Goal: Task Accomplishment & Management: Use online tool/utility

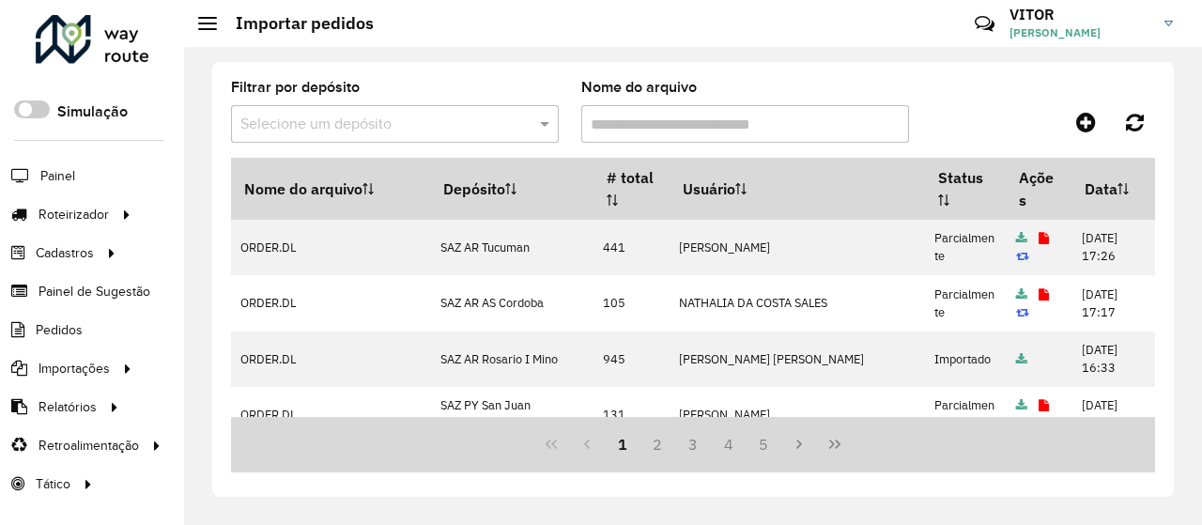
click at [950, 119] on div at bounding box center [1039, 122] width 231 height 34
click at [258, 212] on span "Entregas" at bounding box center [240, 215] width 54 height 20
click at [1079, 119] on icon at bounding box center [1086, 122] width 20 height 23
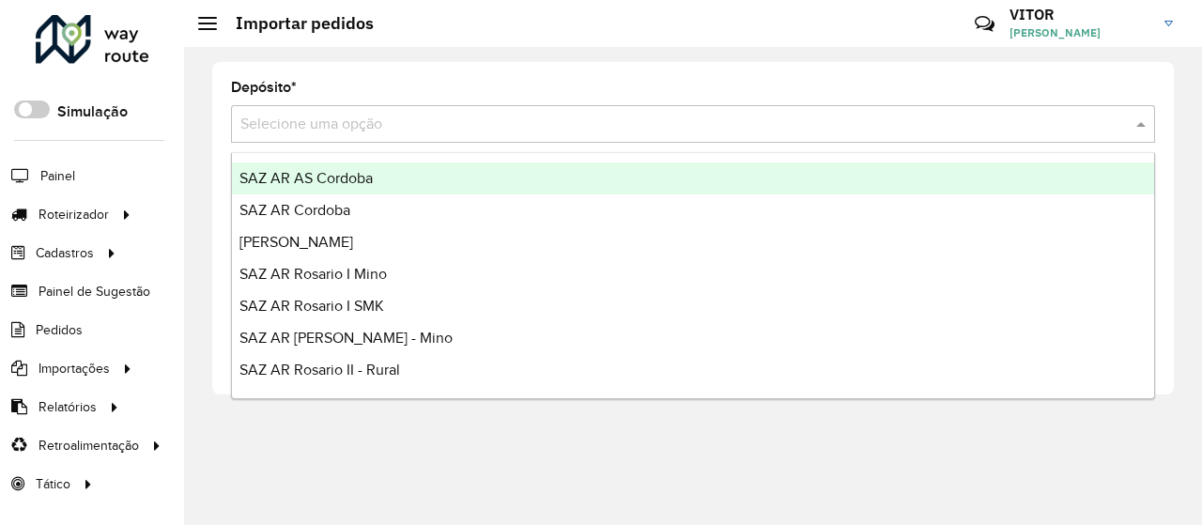
click at [502, 124] on input "text" at bounding box center [673, 125] width 867 height 23
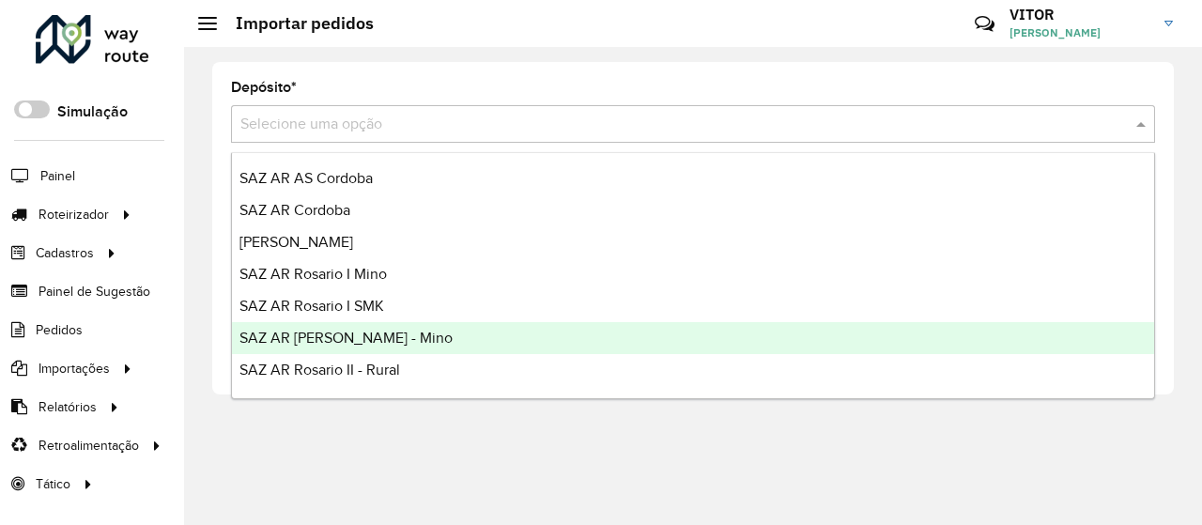
scroll to position [188, 0]
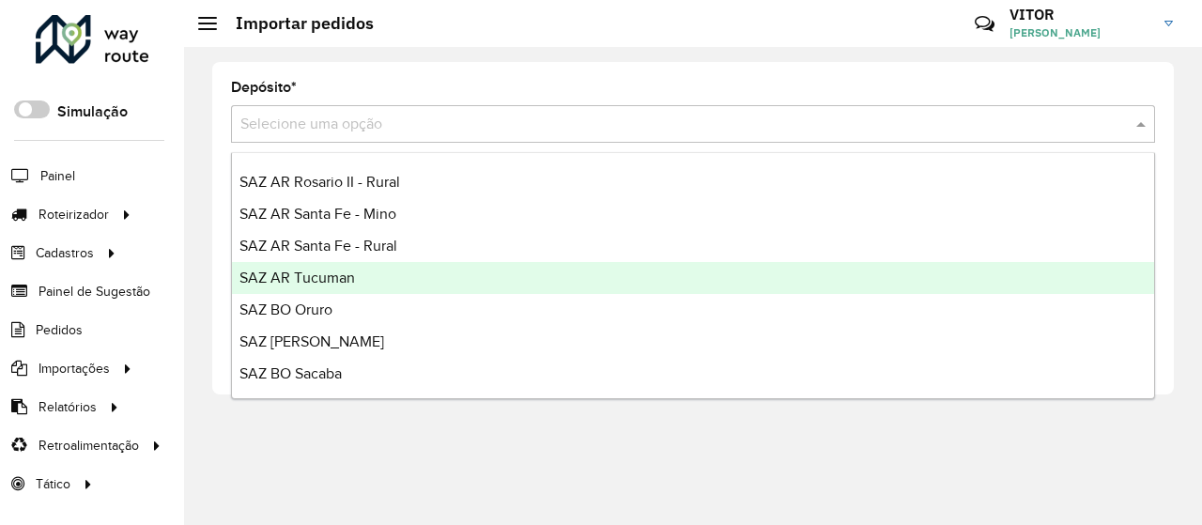
click at [362, 285] on div "SAZ AR Tucuman" at bounding box center [693, 278] width 922 height 32
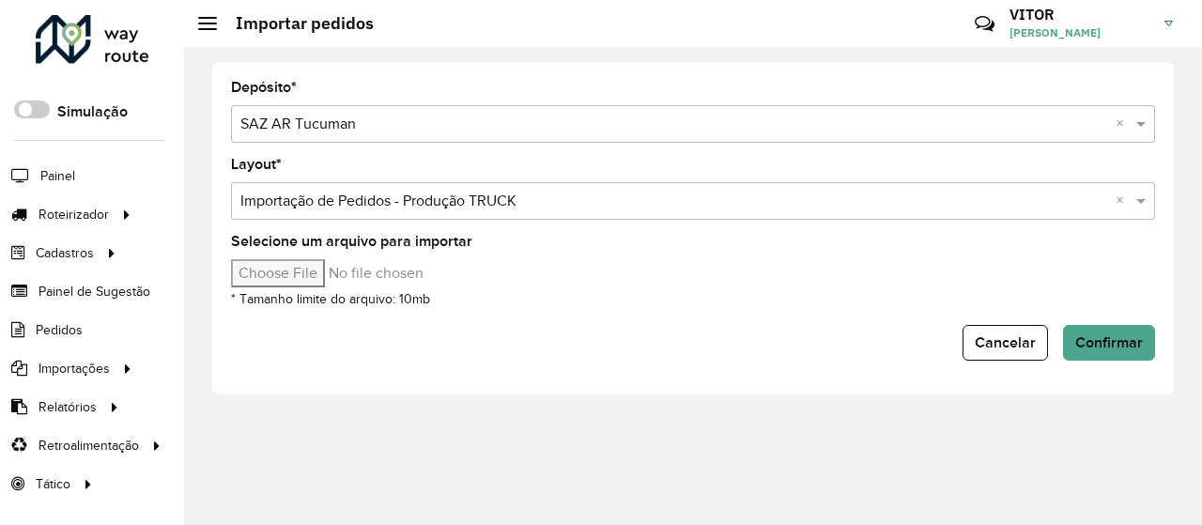
click at [272, 273] on input "Selecione um arquivo para importar" at bounding box center [390, 273] width 319 height 28
type input "**********"
click at [1111, 334] on span "Confirmar" at bounding box center [1109, 342] width 68 height 16
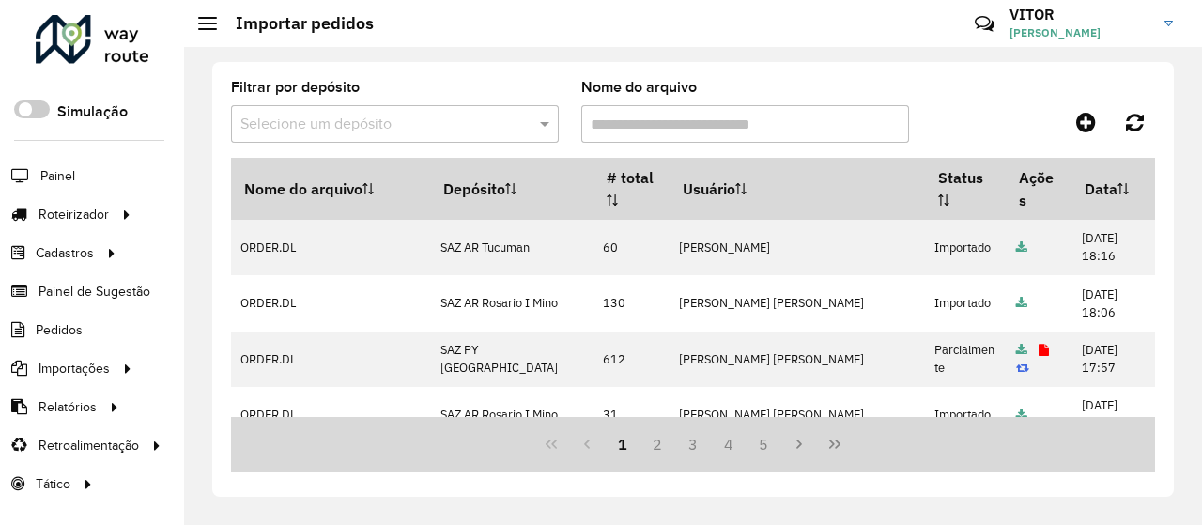
click at [972, 111] on div at bounding box center [1039, 122] width 231 height 34
click at [1006, 104] on div "Filtrar por depósito Selecione um depósito Nome do arquivo" at bounding box center [693, 119] width 924 height 77
click at [949, 106] on div at bounding box center [1039, 122] width 231 height 34
click at [243, 219] on span "Entregas" at bounding box center [240, 215] width 54 height 20
click at [220, 217] on span "Entregas" at bounding box center [240, 215] width 54 height 20
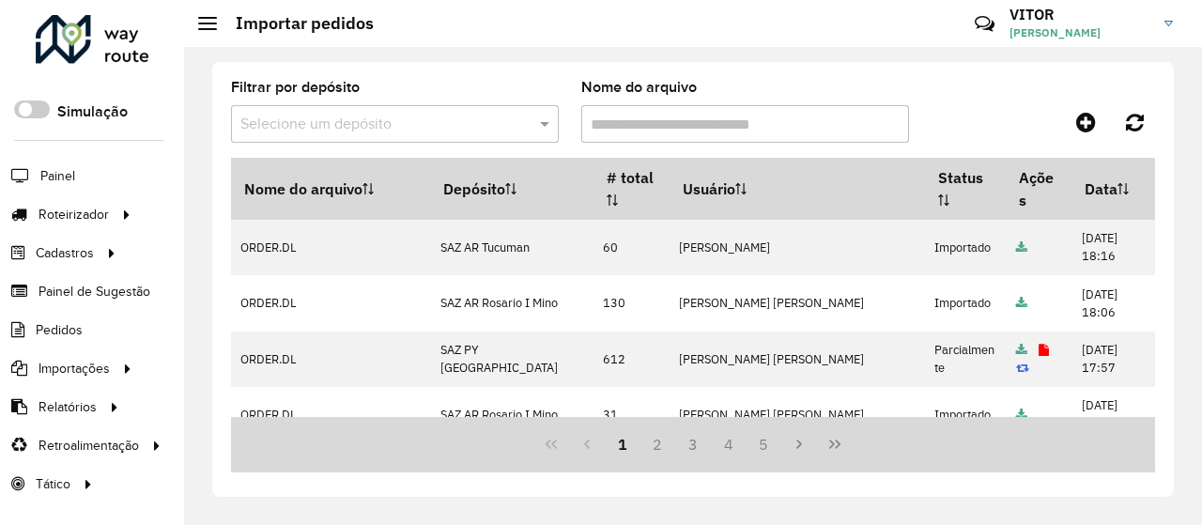
click at [1050, 100] on div "Filtrar por depósito Selecione um depósito Nome do arquivo" at bounding box center [693, 119] width 924 height 77
click at [1078, 117] on icon at bounding box center [1086, 122] width 20 height 23
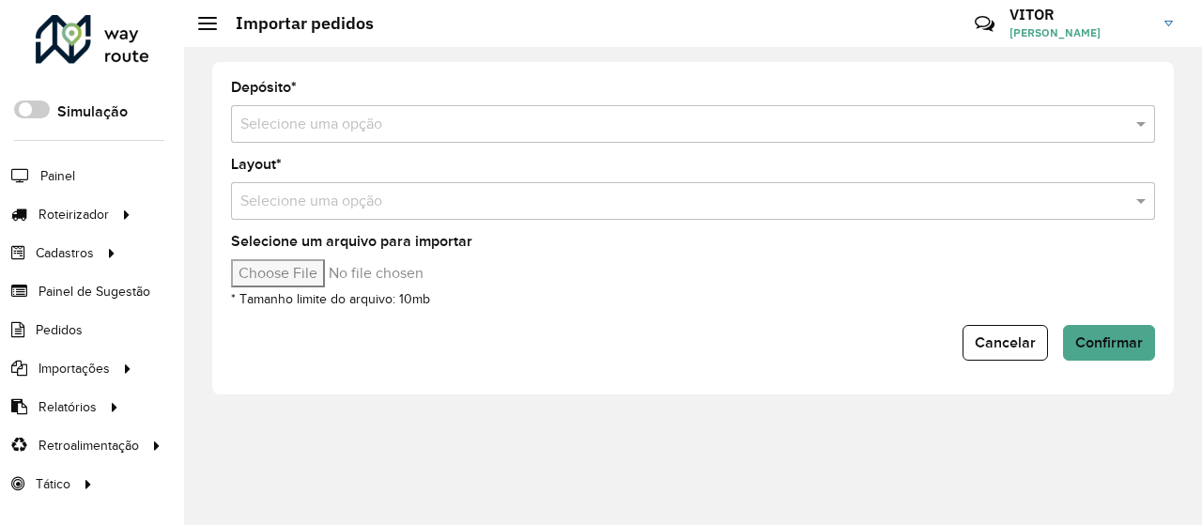
click at [368, 122] on input "text" at bounding box center [673, 125] width 867 height 23
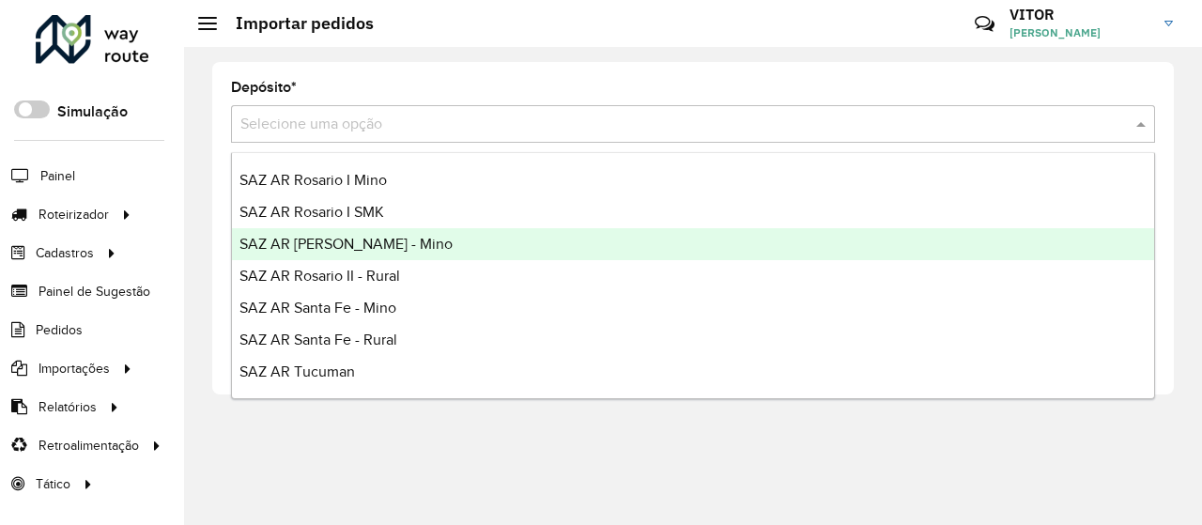
scroll to position [282, 0]
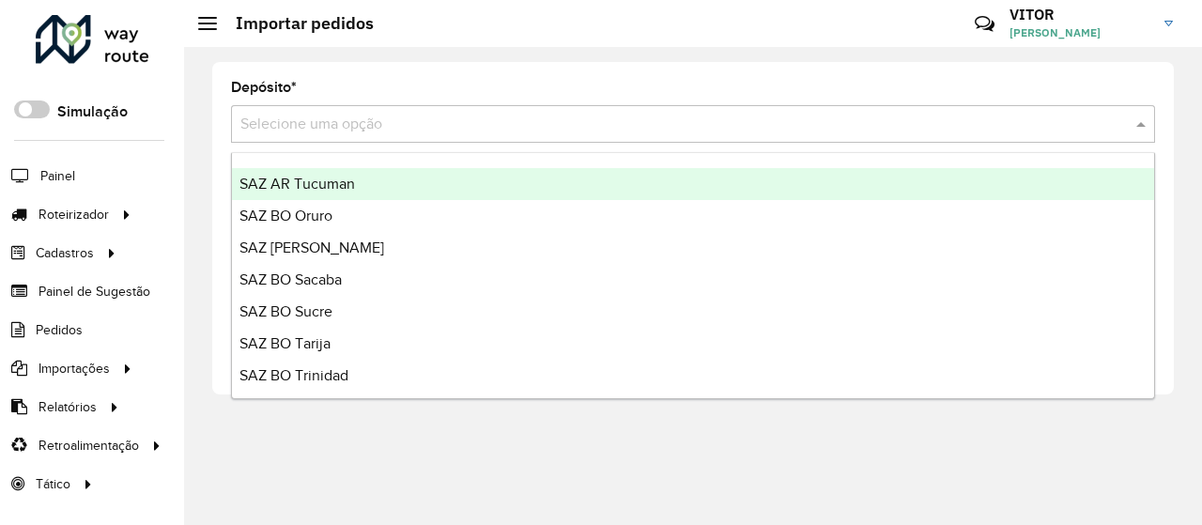
click at [359, 191] on div "SAZ AR Tucuman" at bounding box center [693, 184] width 922 height 32
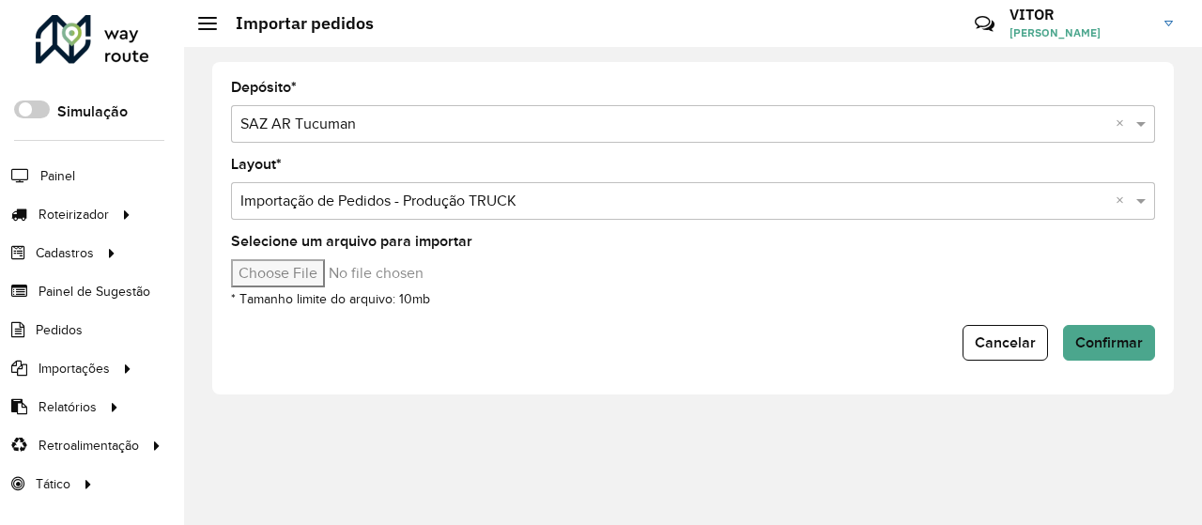
click at [302, 271] on input "Selecione um arquivo para importar" at bounding box center [390, 273] width 319 height 28
type input "**********"
click at [1134, 339] on span "Confirmar" at bounding box center [1109, 342] width 68 height 16
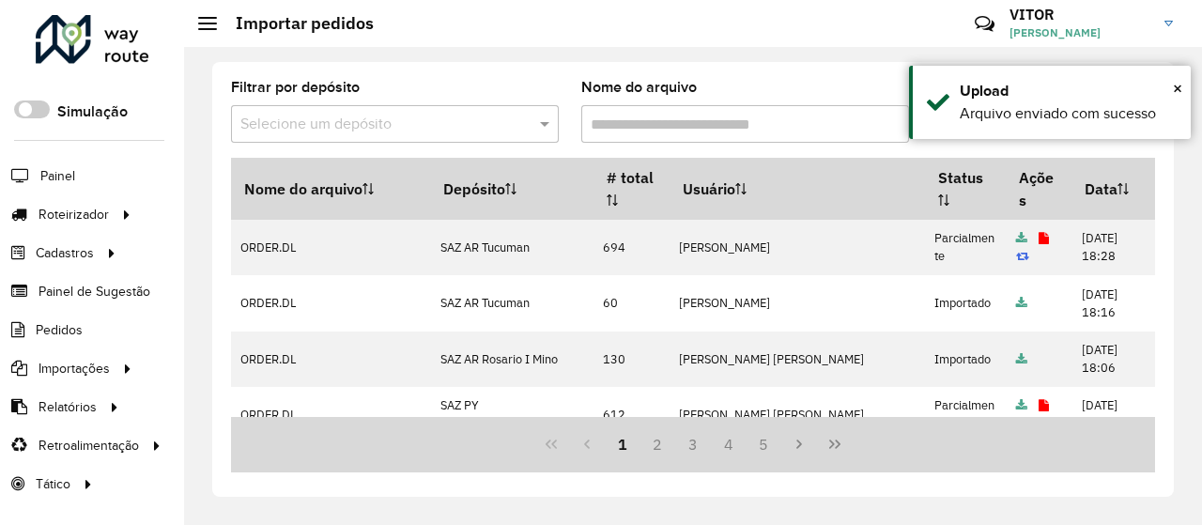
click at [704, 79] on div "Filtrar por depósito Selecione um depósito Nome do arquivo Nome do arquivo Depó…" at bounding box center [692, 279] width 961 height 435
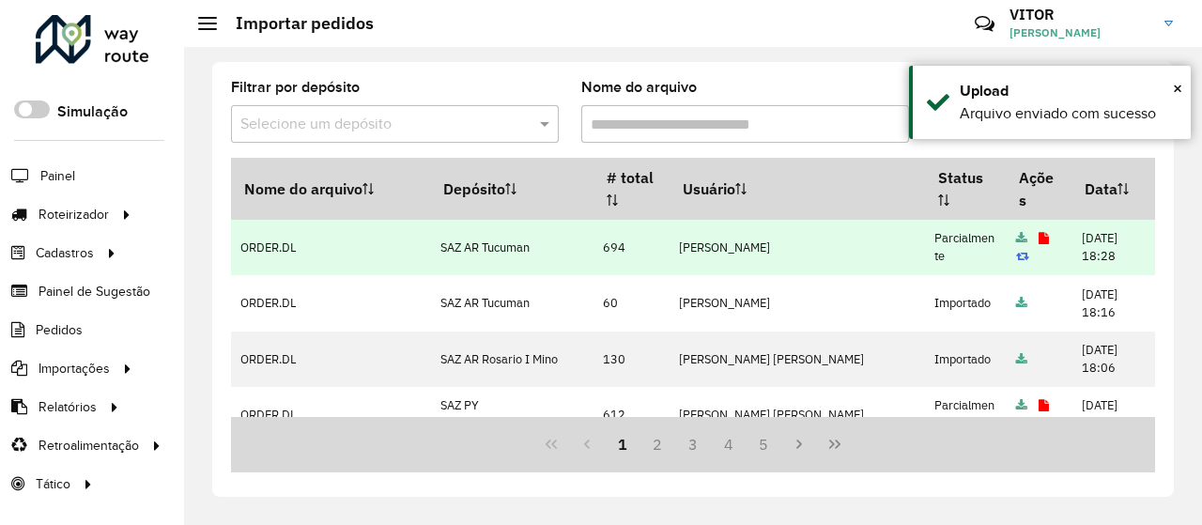
click at [1038, 237] on icon at bounding box center [1043, 239] width 10 height 12
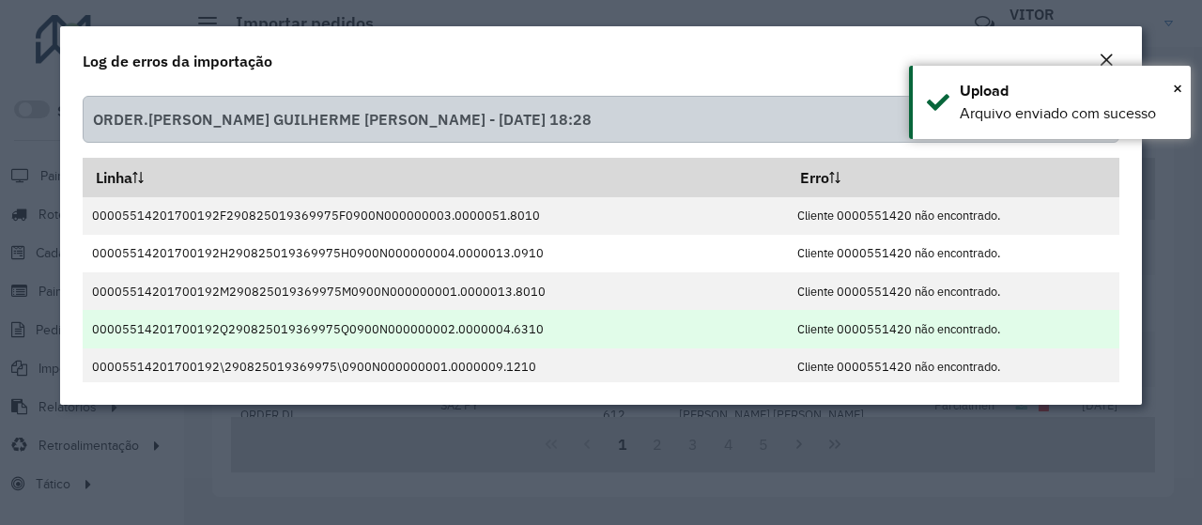
scroll to position [39, 0]
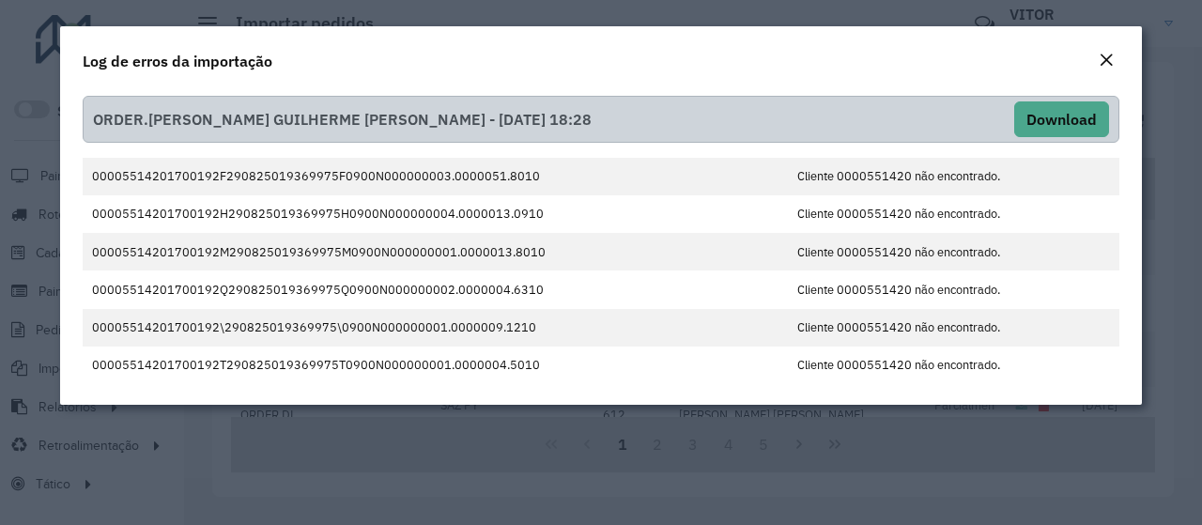
click at [1108, 63] on em "Close" at bounding box center [1105, 60] width 15 height 15
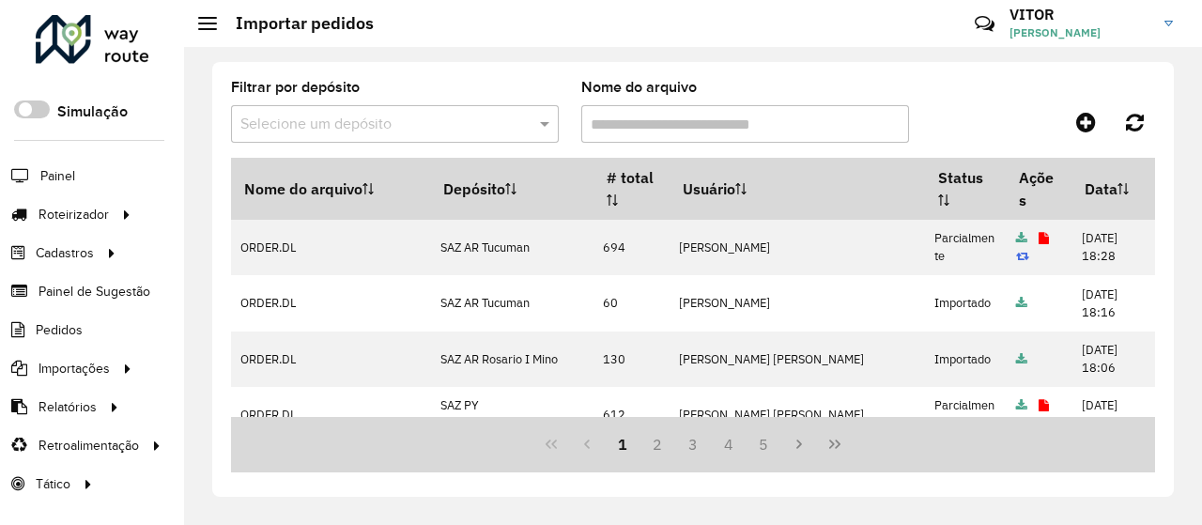
click at [1042, 80] on div "Filtrar por depósito Selecione um depósito Nome do arquivo Nome do arquivo Depó…" at bounding box center [692, 279] width 961 height 435
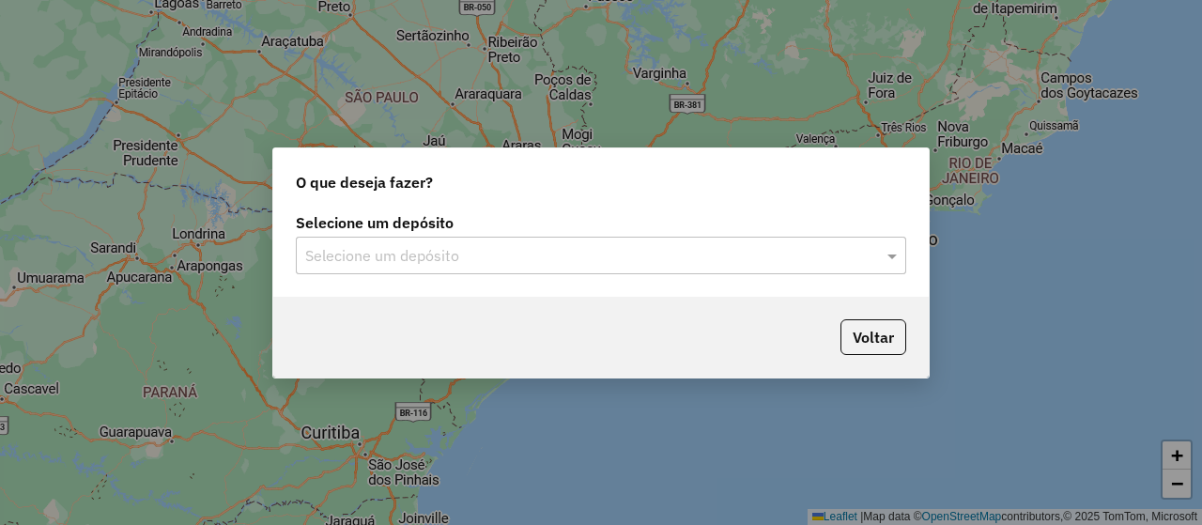
click at [439, 247] on input "text" at bounding box center [582, 256] width 554 height 23
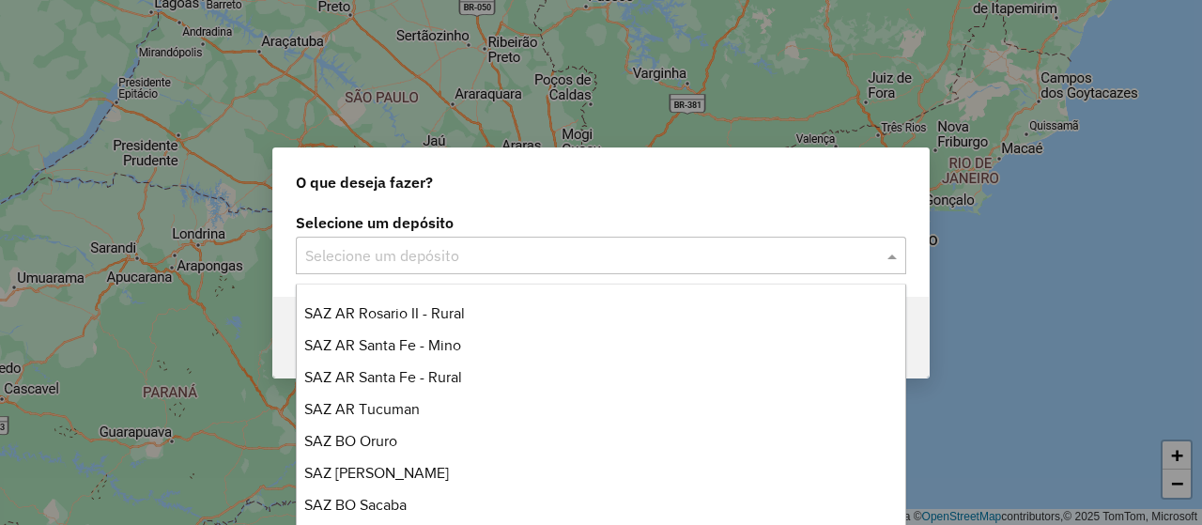
scroll to position [282, 0]
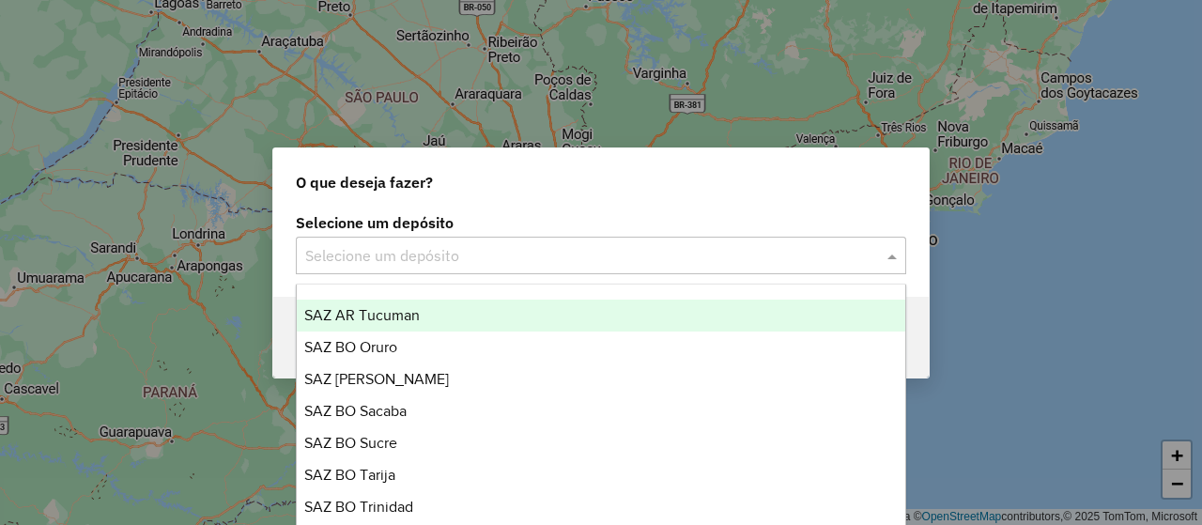
click at [448, 317] on div "SAZ AR Tucuman" at bounding box center [600, 315] width 607 height 32
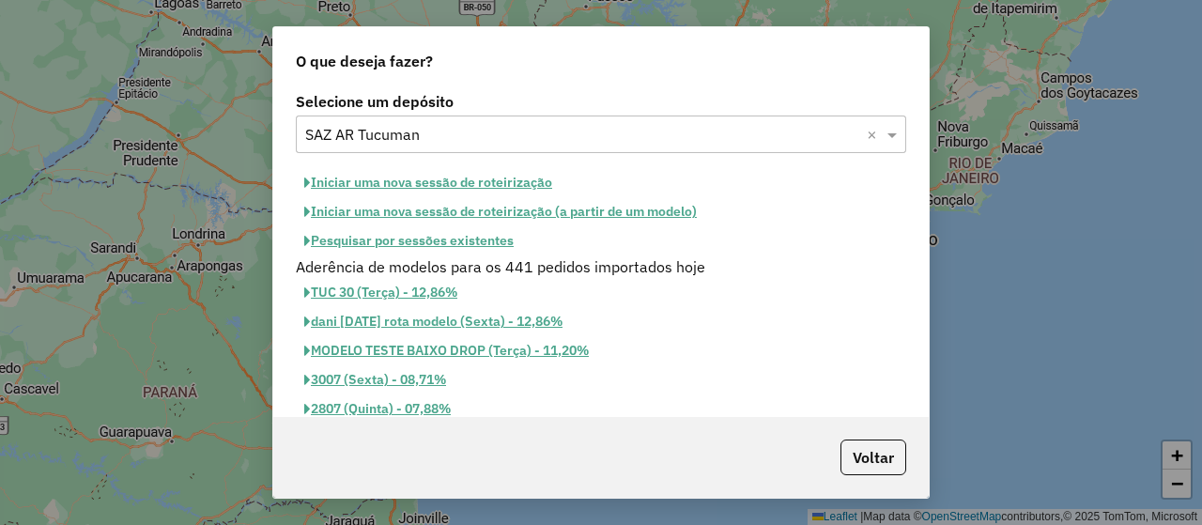
click at [433, 237] on button "Pesquisar por sessões existentes" at bounding box center [409, 240] width 226 height 29
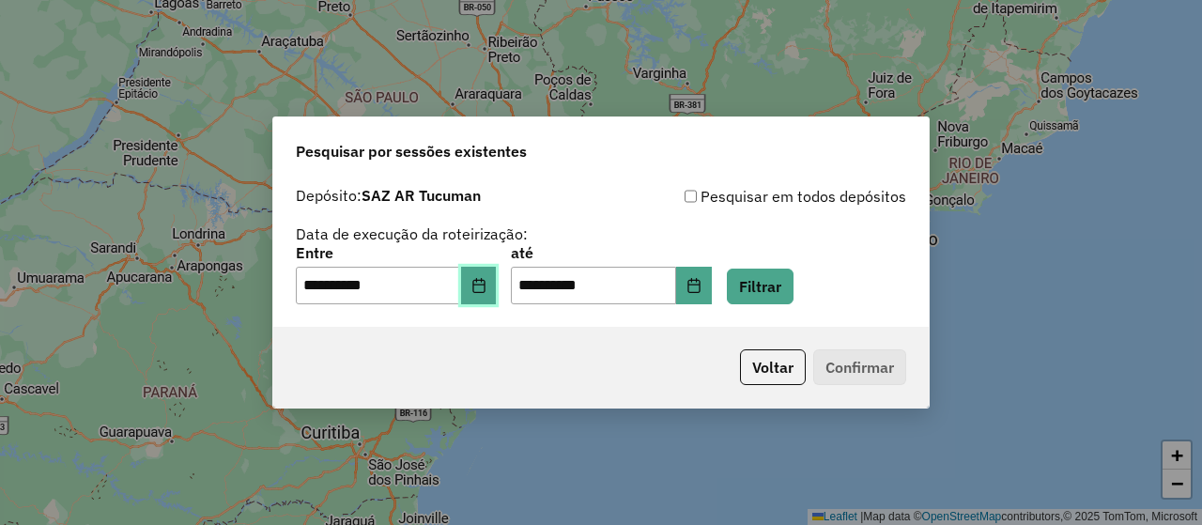
click at [484, 280] on icon "Choose Date" at bounding box center [478, 285] width 12 height 15
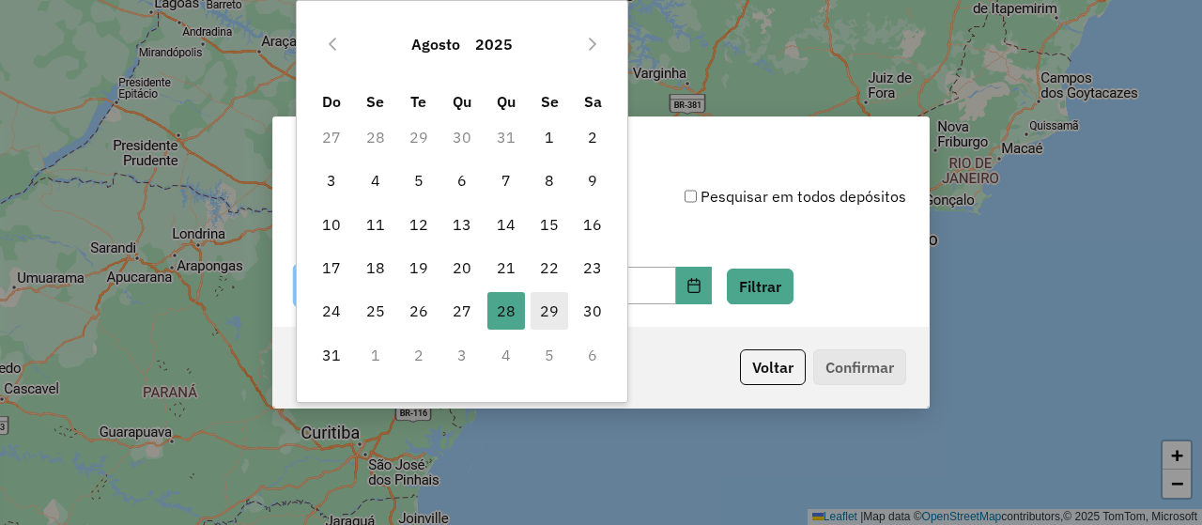
click at [537, 313] on span "29" at bounding box center [549, 311] width 38 height 38
type input "**********"
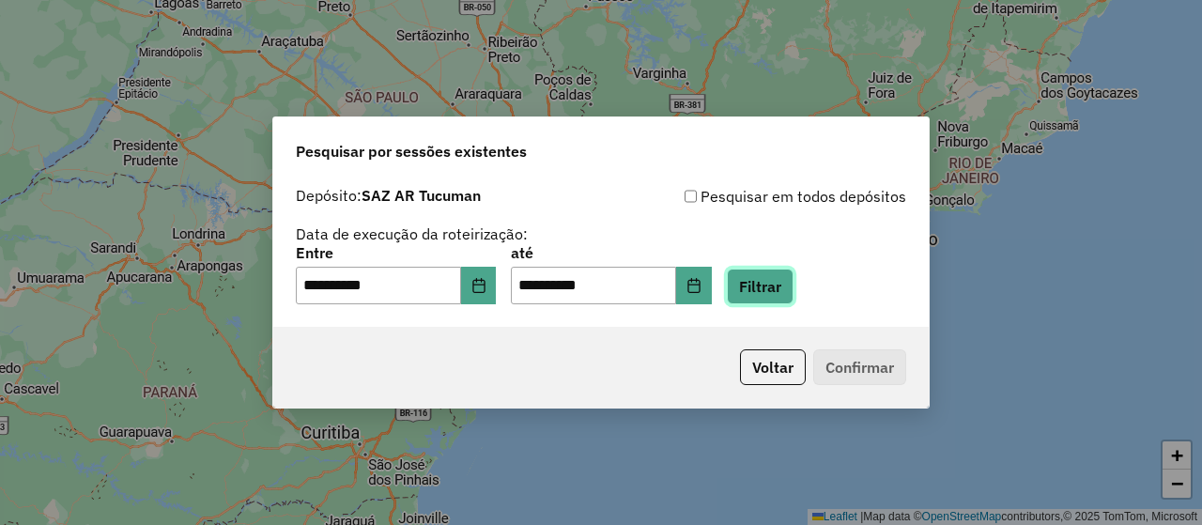
click at [793, 289] on button "Filtrar" at bounding box center [760, 286] width 67 height 36
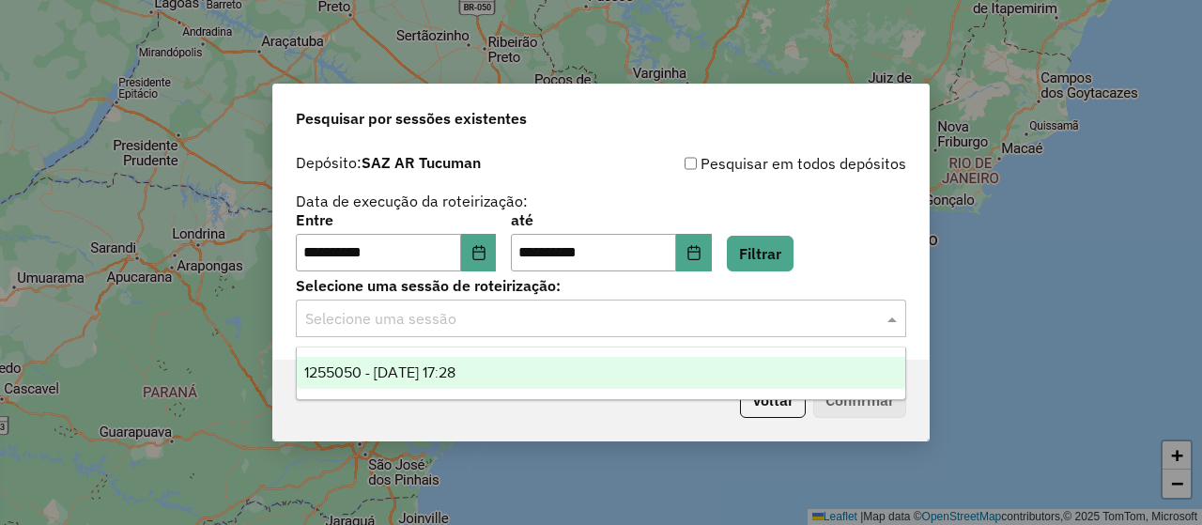
click at [541, 323] on input "text" at bounding box center [582, 319] width 554 height 23
click at [500, 382] on div "1255050 - 29/08/2025 17:28" at bounding box center [600, 373] width 607 height 32
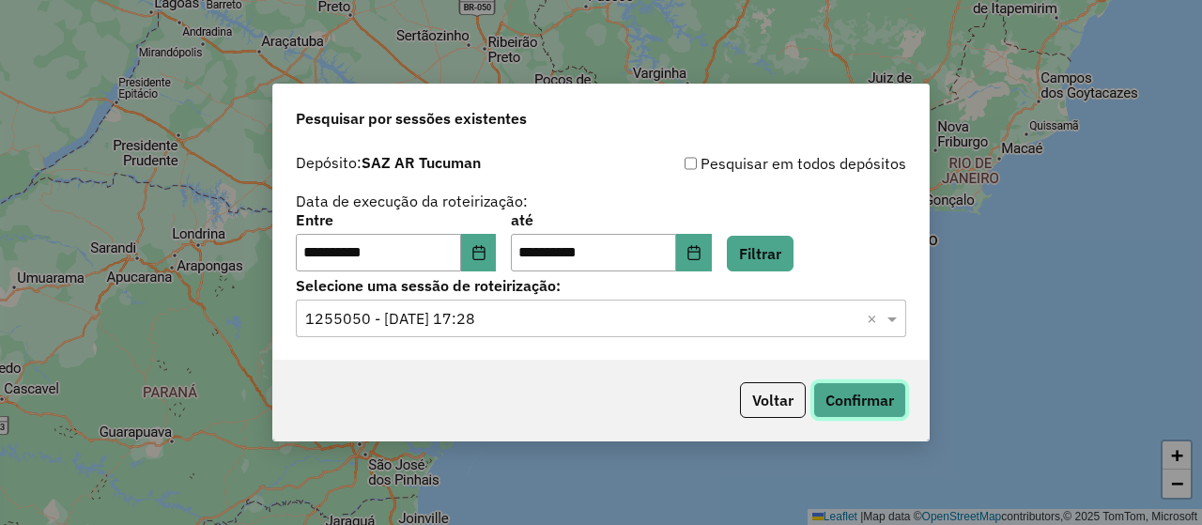
click at [875, 401] on button "Confirmar" at bounding box center [859, 400] width 93 height 36
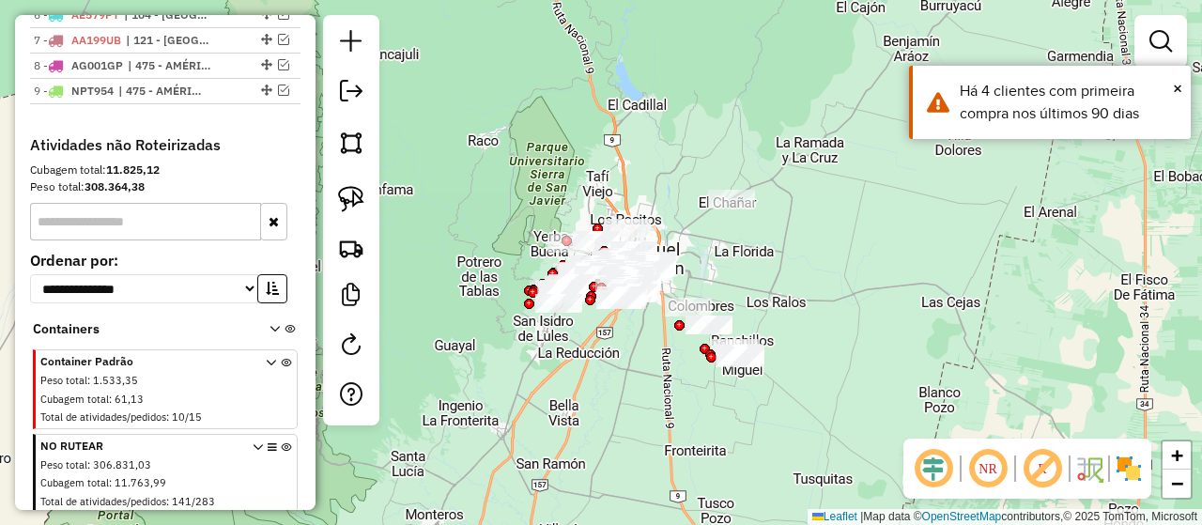
scroll to position [1021, 0]
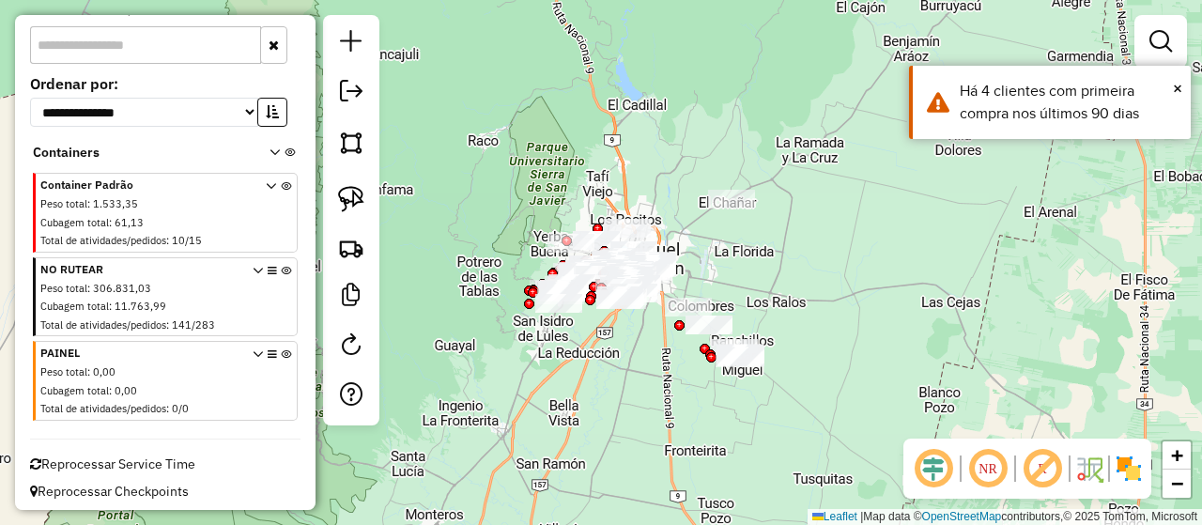
click at [281, 349] on icon at bounding box center [286, 384] width 10 height 70
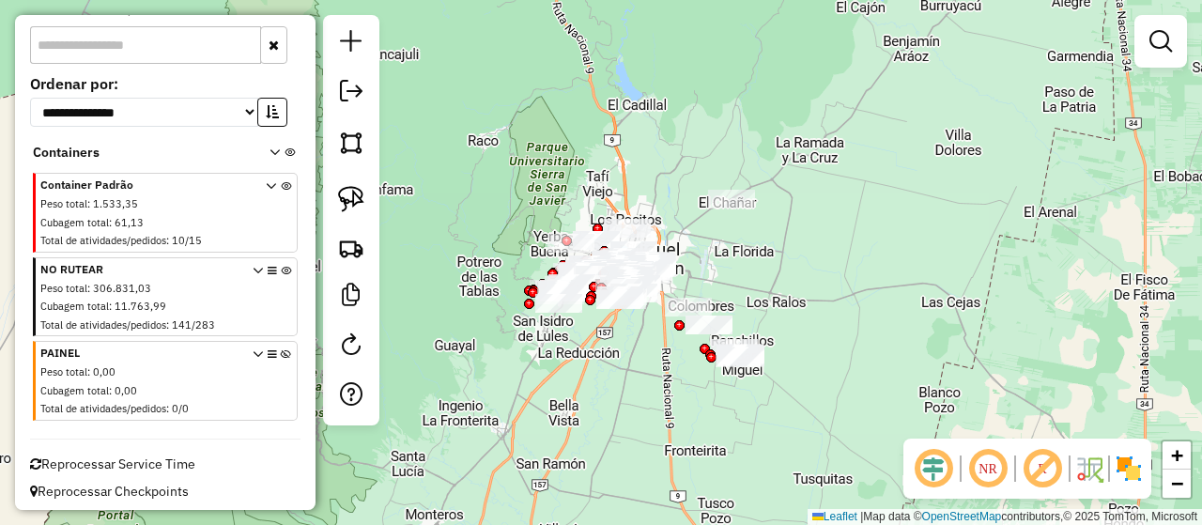
click at [282, 349] on icon at bounding box center [286, 384] width 10 height 70
click at [300, 393] on span "Excluir container" at bounding box center [351, 392] width 114 height 15
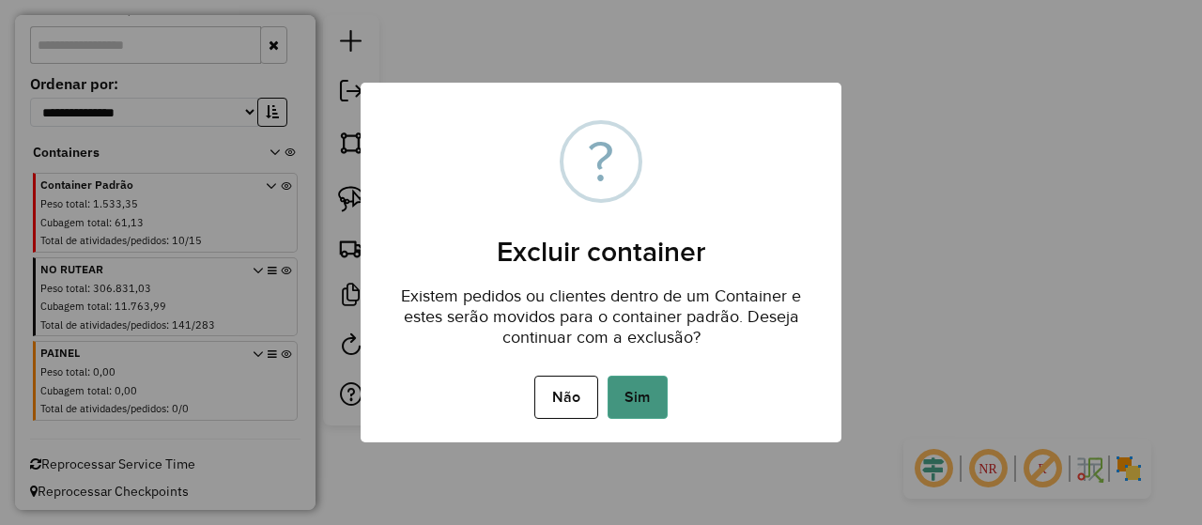
click at [646, 398] on button "Sim" at bounding box center [637, 396] width 60 height 43
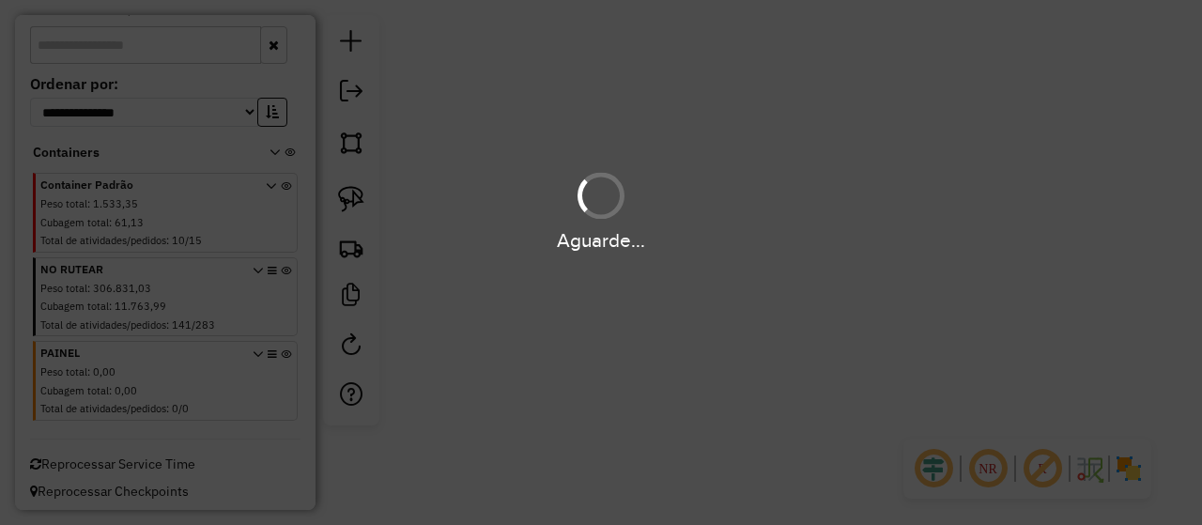
scroll to position [938, 0]
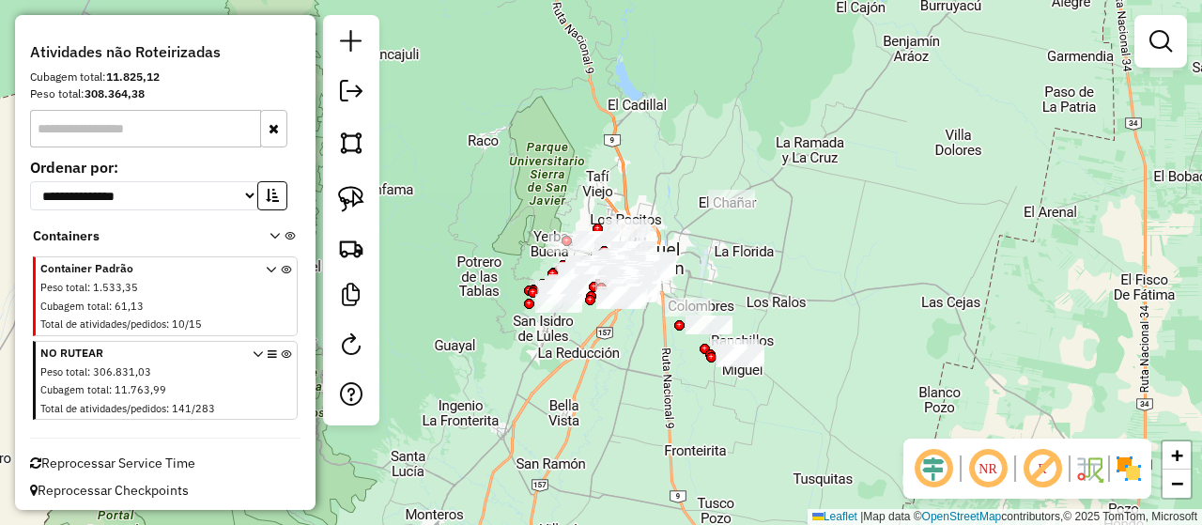
click at [281, 349] on icon at bounding box center [286, 384] width 10 height 70
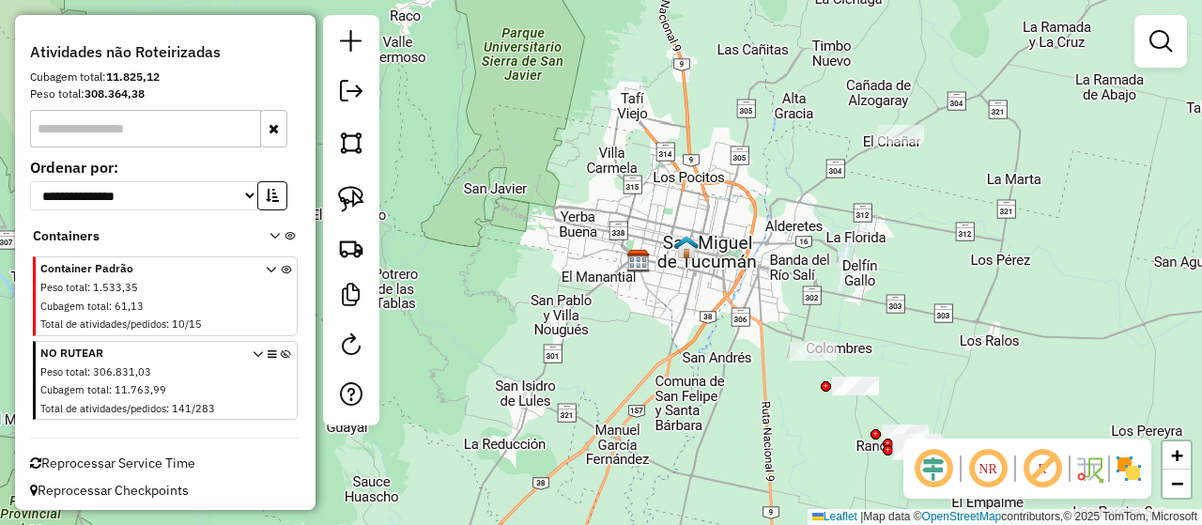
drag, startPoint x: 626, startPoint y: 283, endPoint x: 711, endPoint y: 285, distance: 84.5
click at [711, 285] on div "Janela de atendimento Grade de atendimento Capacidade Transportadoras Veículos …" at bounding box center [601, 262] width 1202 height 525
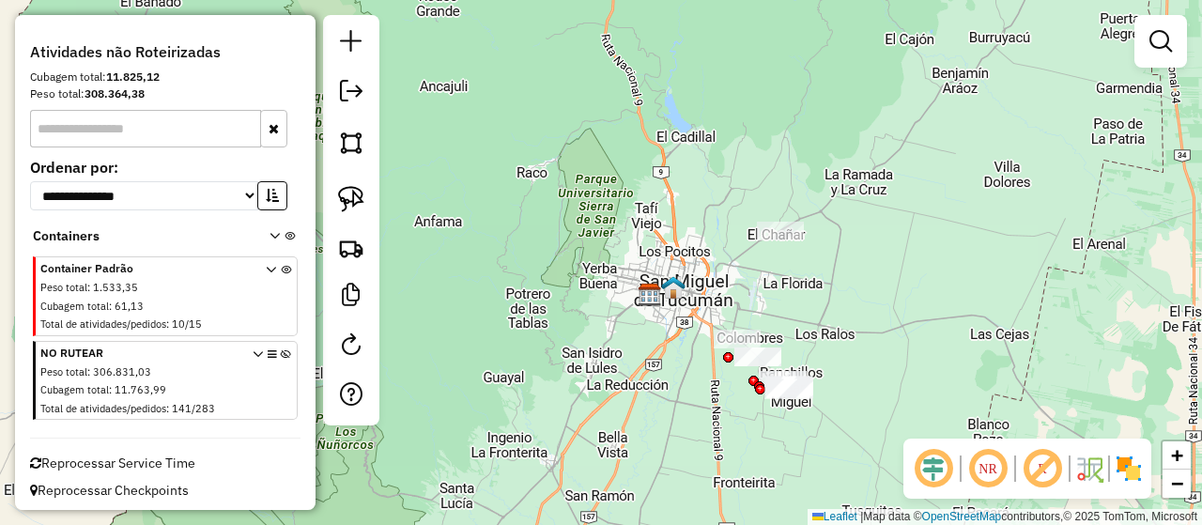
drag, startPoint x: 696, startPoint y: 286, endPoint x: 676, endPoint y: 305, distance: 27.9
click at [676, 305] on div "Janela de atendimento Grade de atendimento Capacidade Transportadoras Veículos …" at bounding box center [601, 262] width 1202 height 525
click at [351, 93] on em at bounding box center [351, 91] width 23 height 23
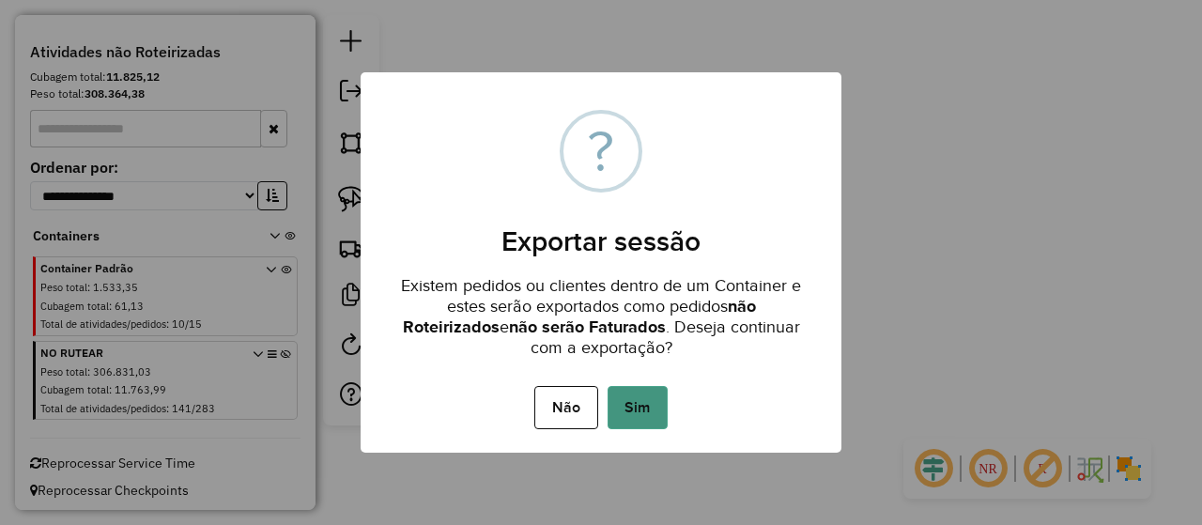
click at [638, 401] on button "Sim" at bounding box center [637, 407] width 60 height 43
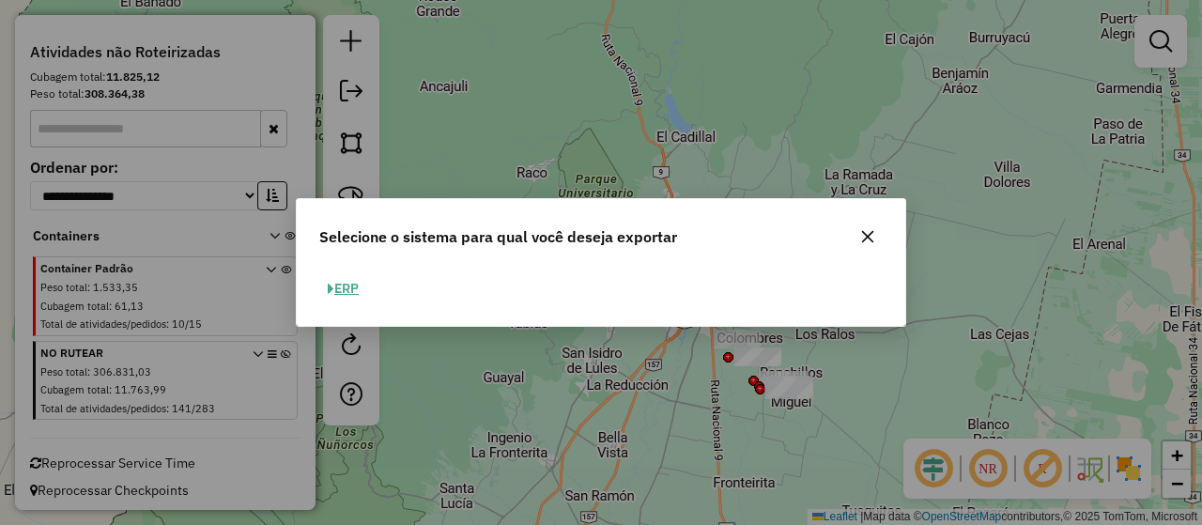
click at [345, 289] on button "ERP" at bounding box center [343, 288] width 48 height 29
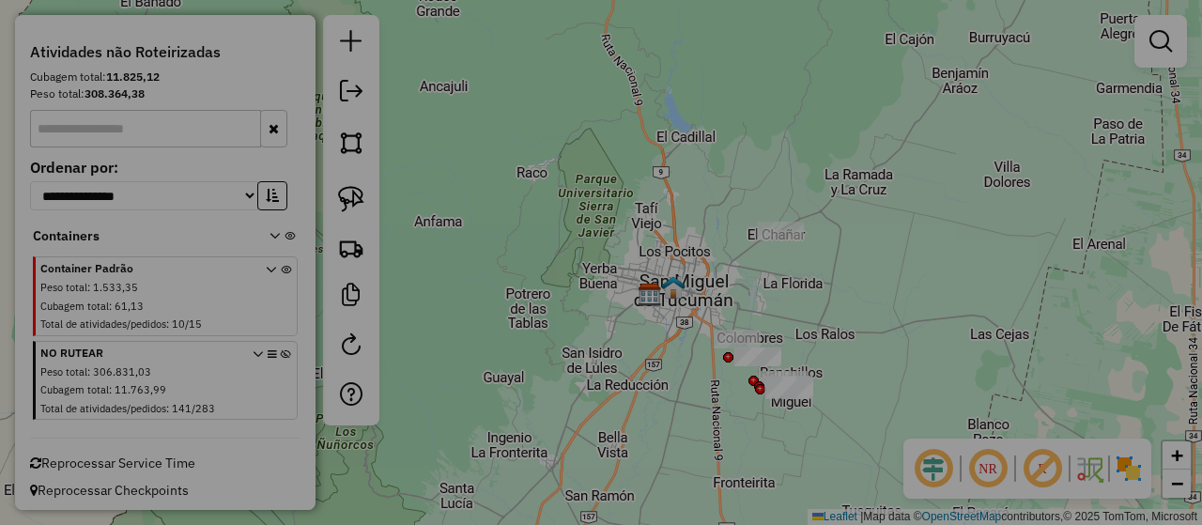
select select "**"
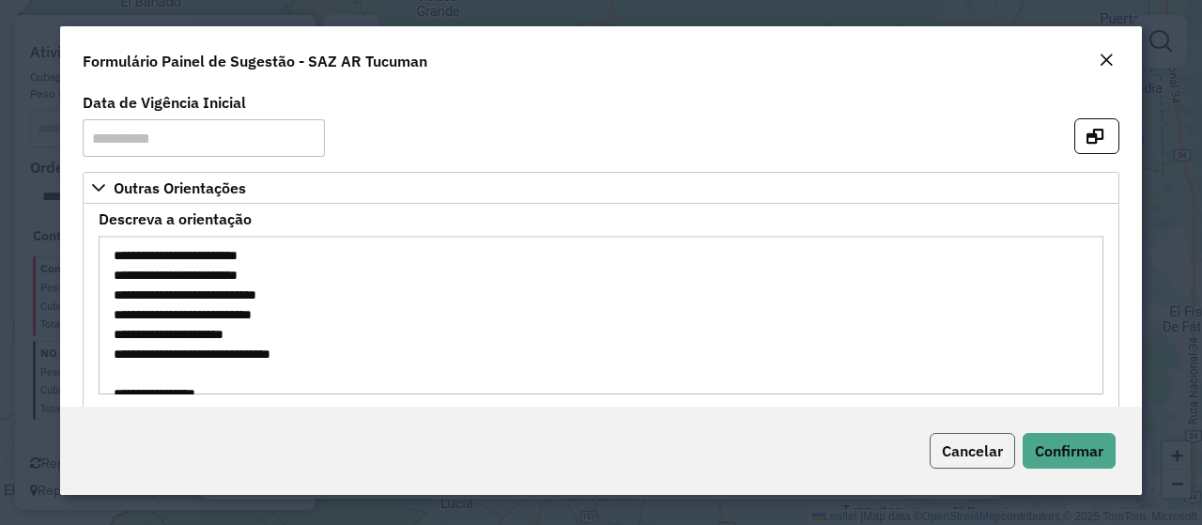
click at [987, 445] on span "Cancelar" at bounding box center [971, 450] width 61 height 19
click at [942, 456] on span "Cancelar" at bounding box center [971, 450] width 61 height 19
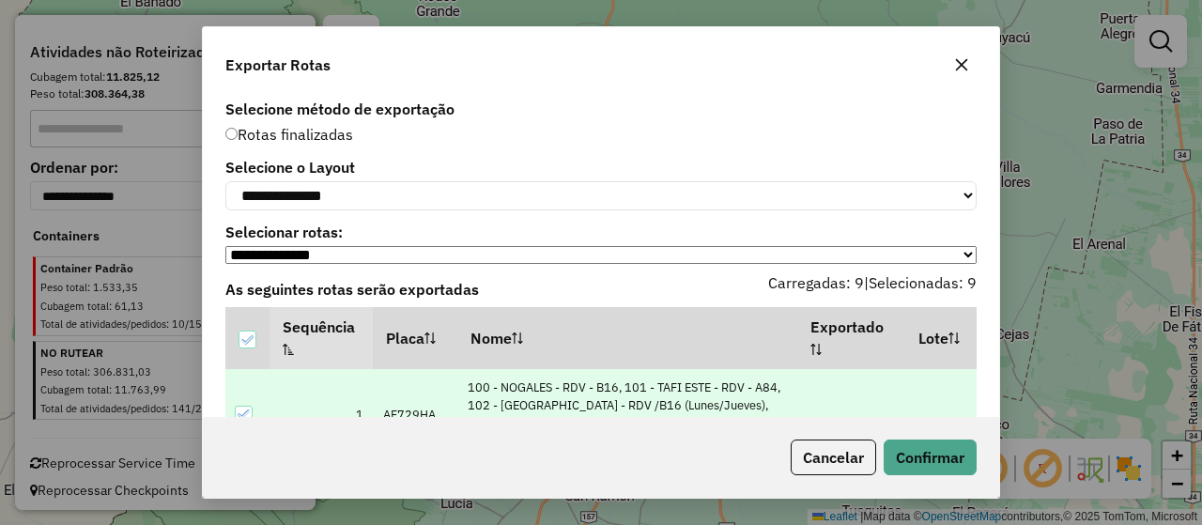
click at [1104, 78] on div "**********" at bounding box center [601, 262] width 1202 height 525
click at [822, 454] on button "Cancelar" at bounding box center [832, 457] width 85 height 36
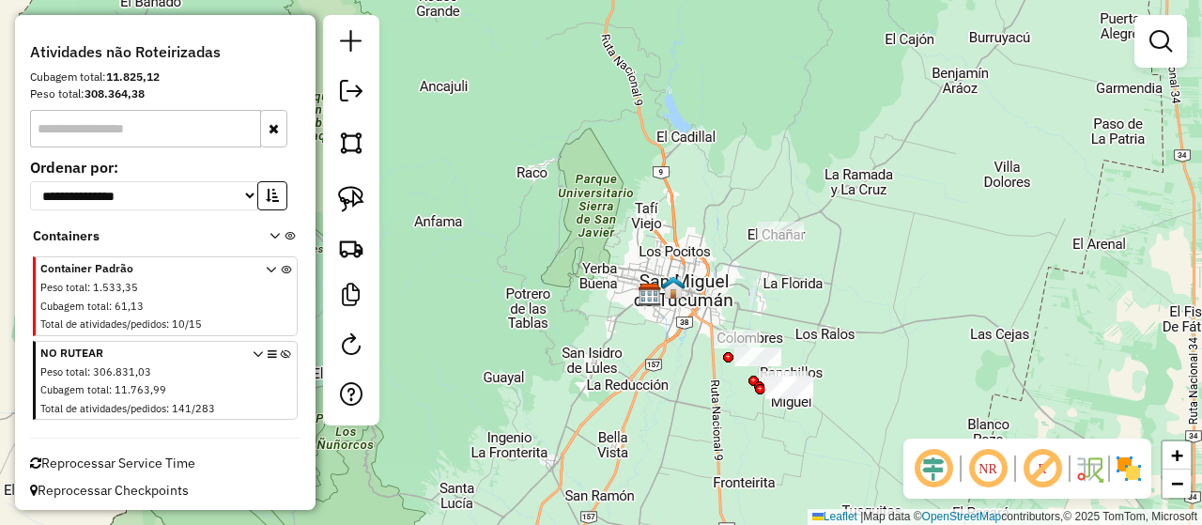
click at [521, 273] on div "Janela de atendimento Grade de atendimento Capacidade Transportadoras Veículos …" at bounding box center [601, 262] width 1202 height 525
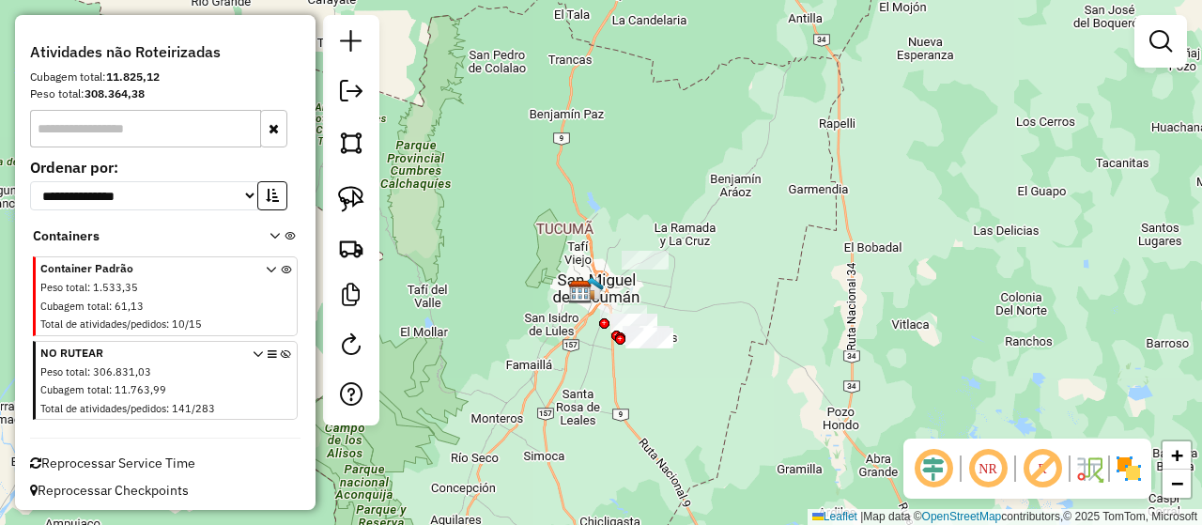
drag, startPoint x: 555, startPoint y: 280, endPoint x: 523, endPoint y: 286, distance: 32.6
click at [534, 285] on div "Janela de atendimento Grade de atendimento Capacidade Transportadoras Veículos …" at bounding box center [601, 262] width 1202 height 525
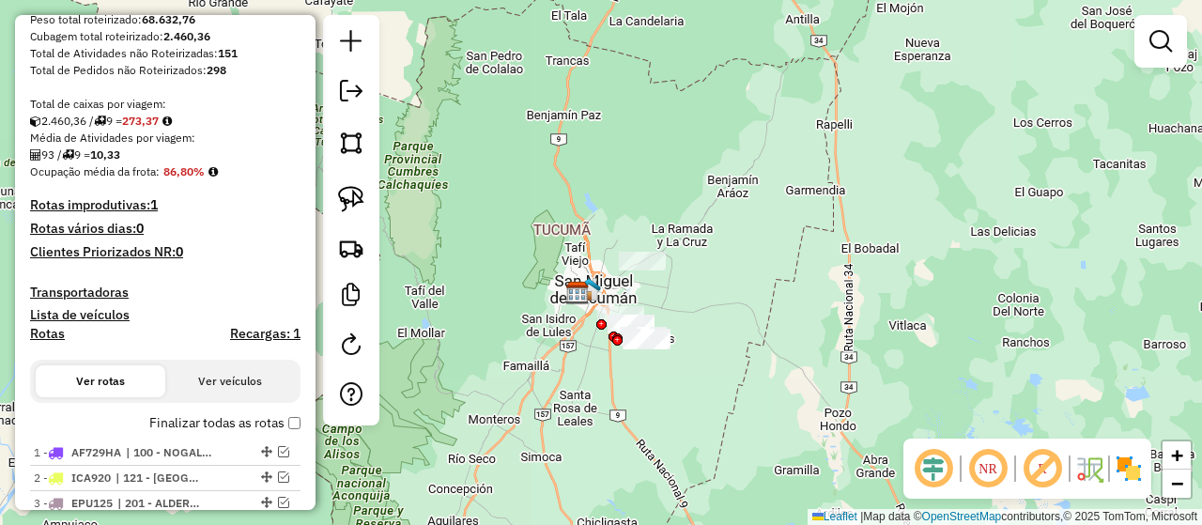
scroll to position [93, 0]
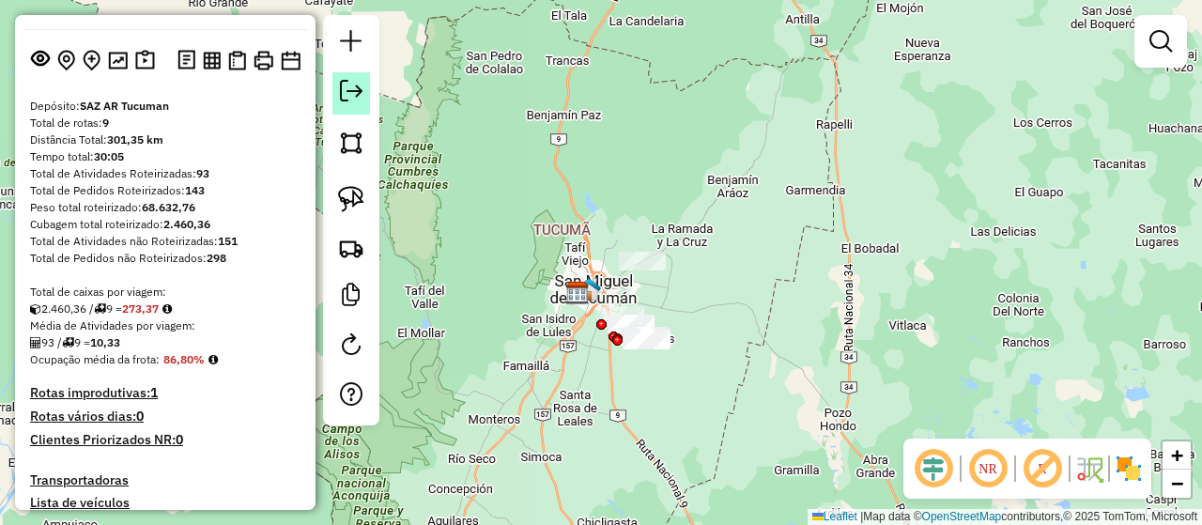
click at [344, 93] on em at bounding box center [351, 91] width 23 height 23
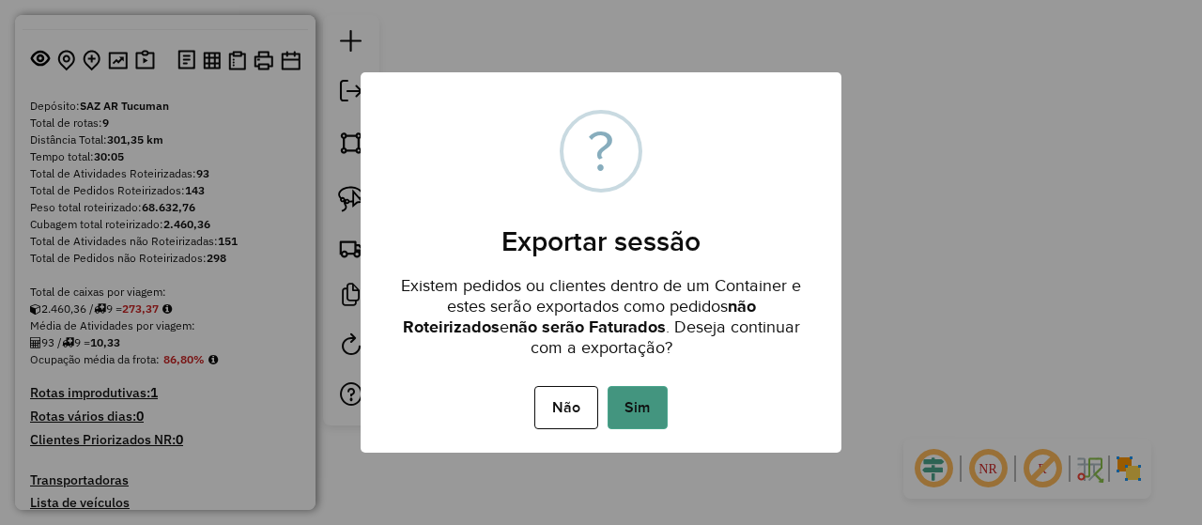
click at [645, 406] on button "Sim" at bounding box center [637, 407] width 60 height 43
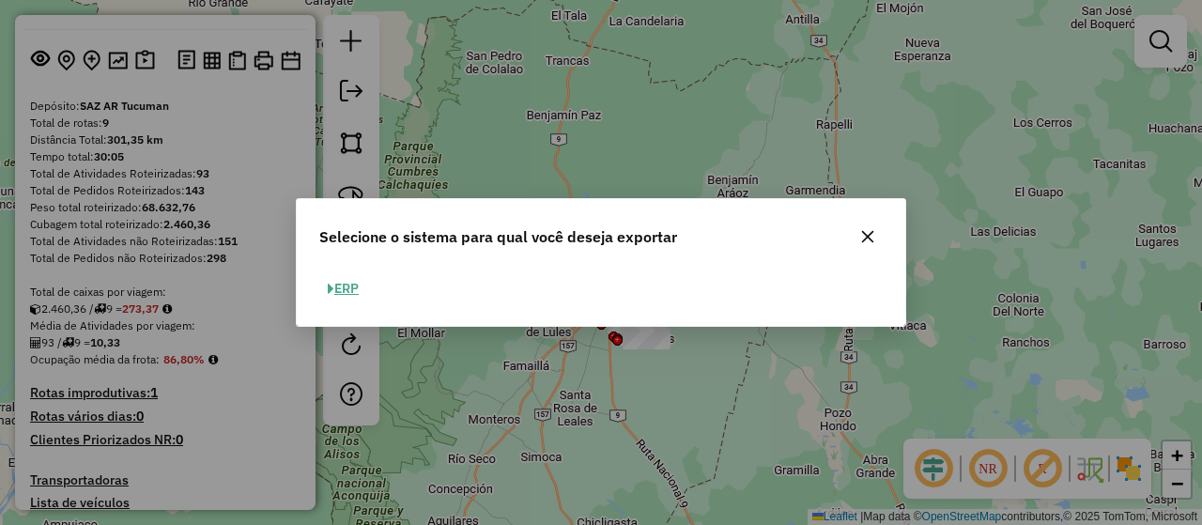
click at [342, 290] on button "ERP" at bounding box center [343, 288] width 48 height 29
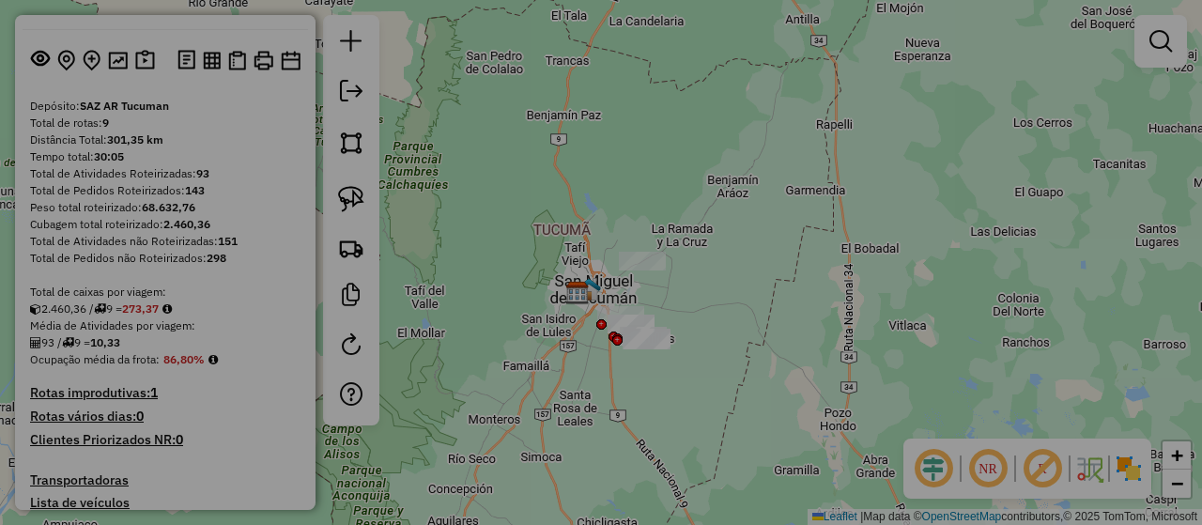
select select "**"
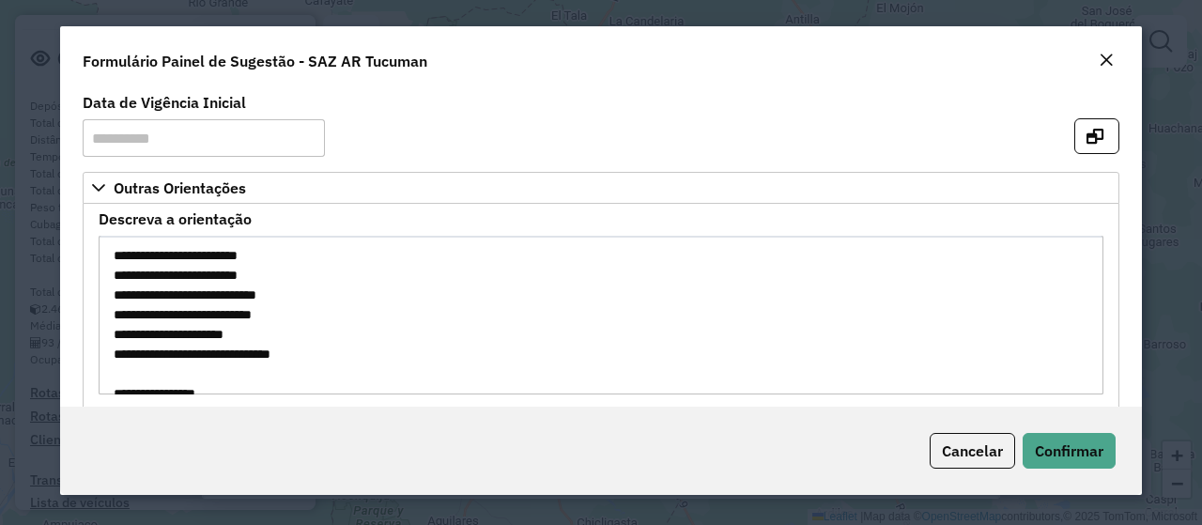
click at [1106, 58] on em "Close" at bounding box center [1105, 60] width 15 height 15
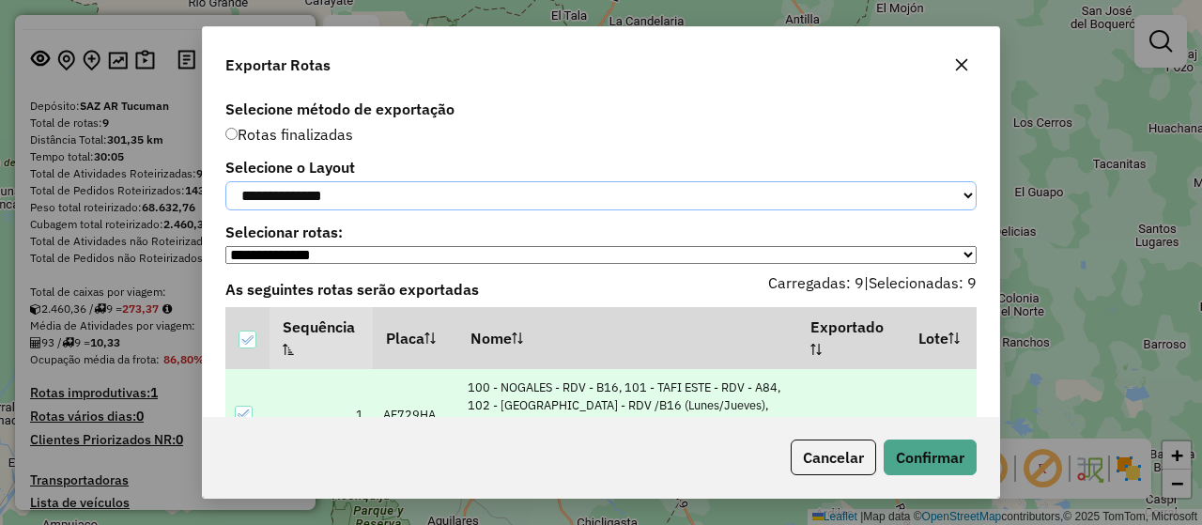
click at [433, 196] on select "**********" at bounding box center [600, 195] width 751 height 29
select select "*********"
click at [225, 181] on select "**********" at bounding box center [600, 195] width 751 height 29
click at [920, 454] on button "Confirmar" at bounding box center [929, 457] width 93 height 36
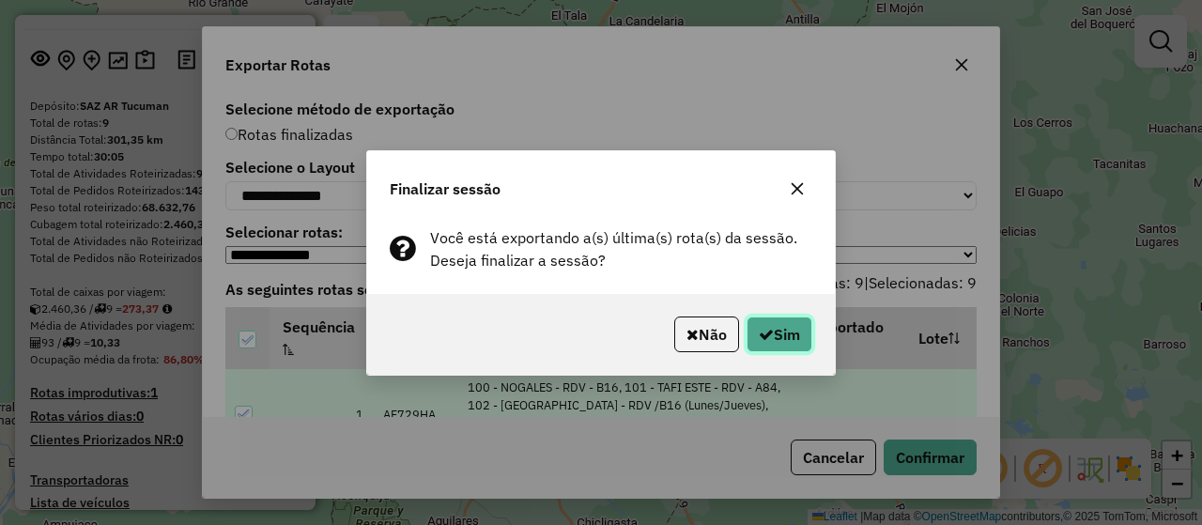
click at [766, 336] on icon "button" at bounding box center [765, 334] width 15 height 15
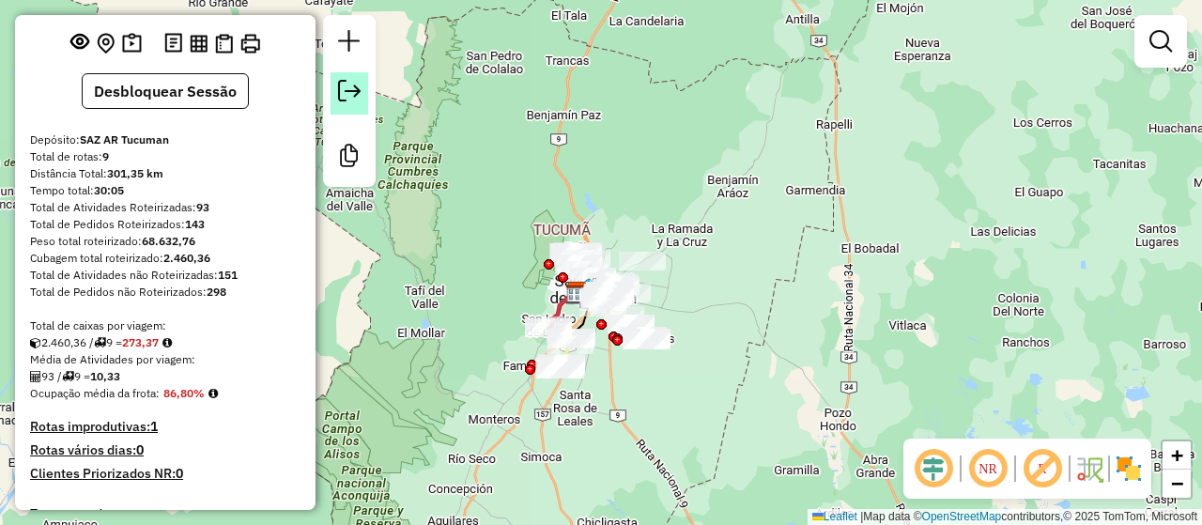
click at [351, 101] on em at bounding box center [349, 91] width 23 height 23
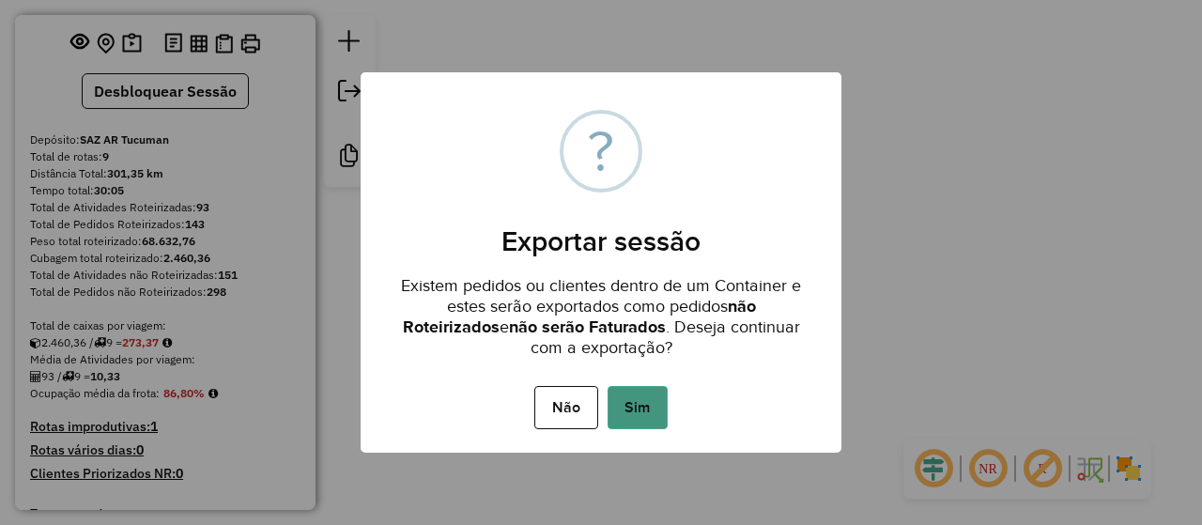
click at [646, 411] on button "Sim" at bounding box center [637, 407] width 60 height 43
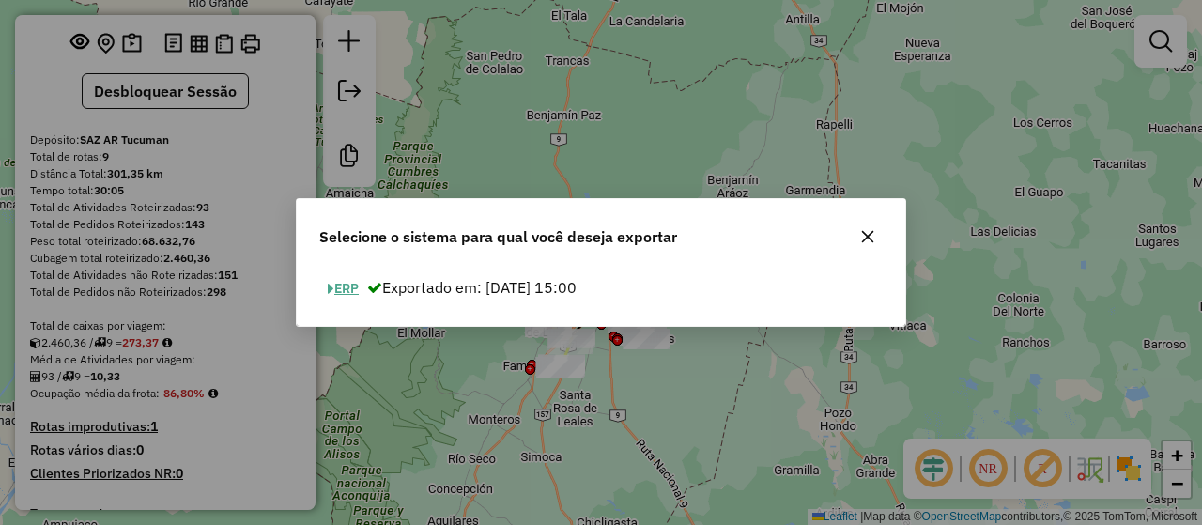
click at [346, 288] on button "ERP" at bounding box center [343, 288] width 48 height 29
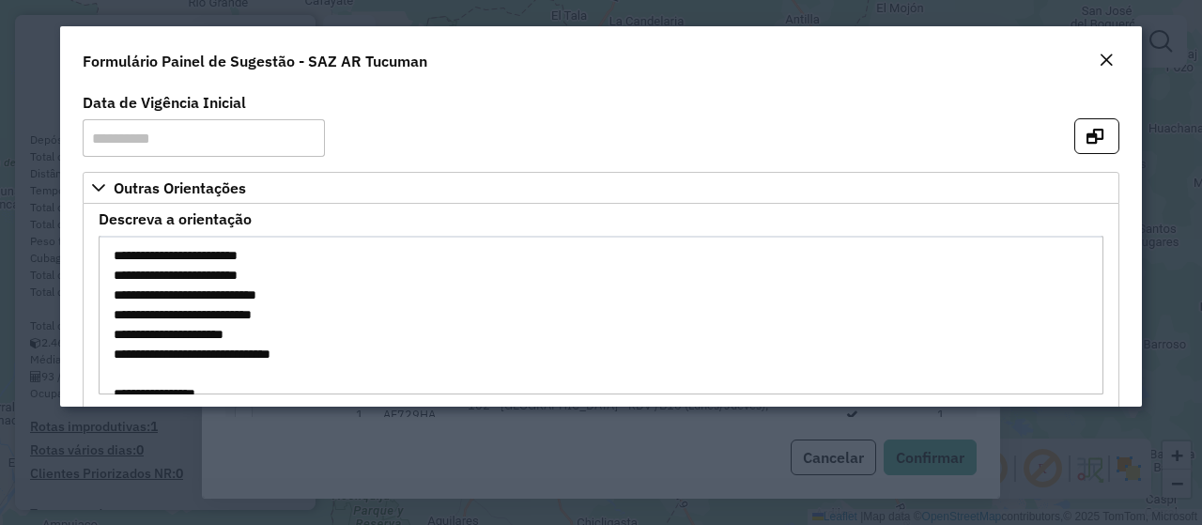
click at [1104, 63] on em "Close" at bounding box center [1105, 60] width 15 height 15
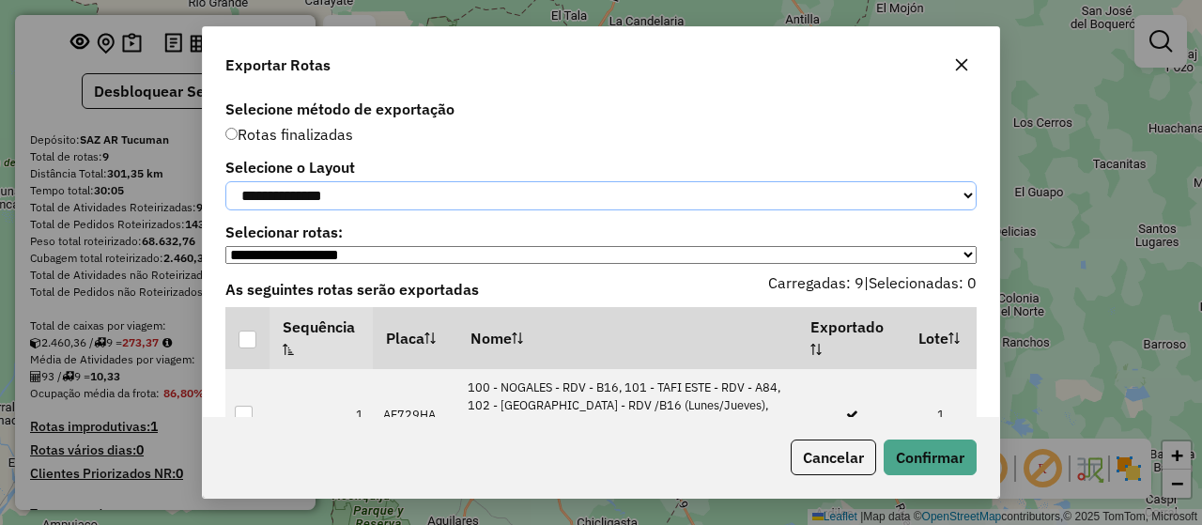
click at [358, 200] on select "**********" at bounding box center [600, 195] width 751 height 29
select select "*********"
click at [225, 181] on select "**********" at bounding box center [600, 195] width 751 height 29
click at [251, 345] on div at bounding box center [247, 339] width 18 height 18
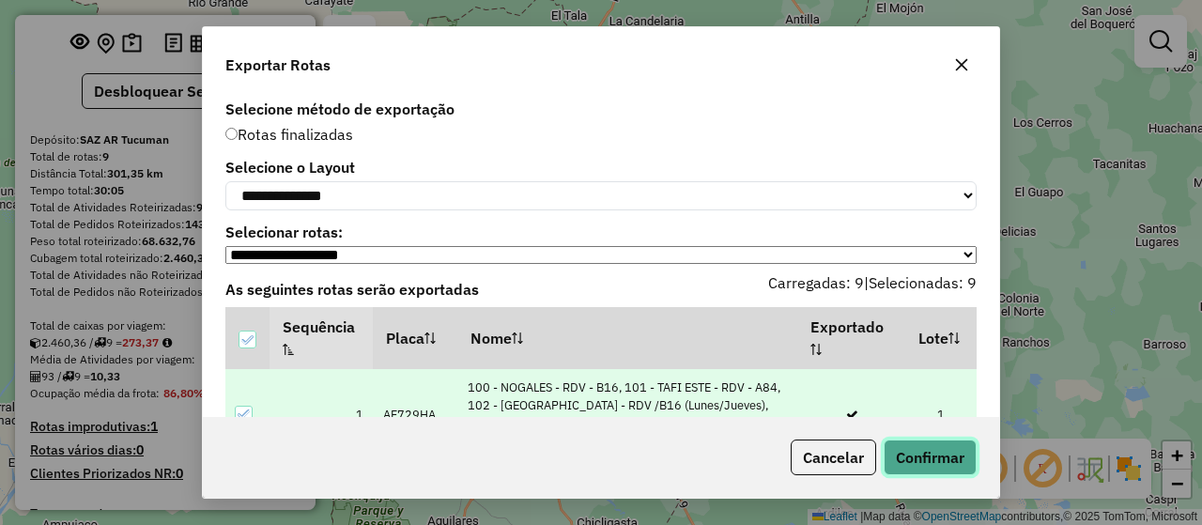
click at [962, 459] on button "Confirmar" at bounding box center [929, 457] width 93 height 36
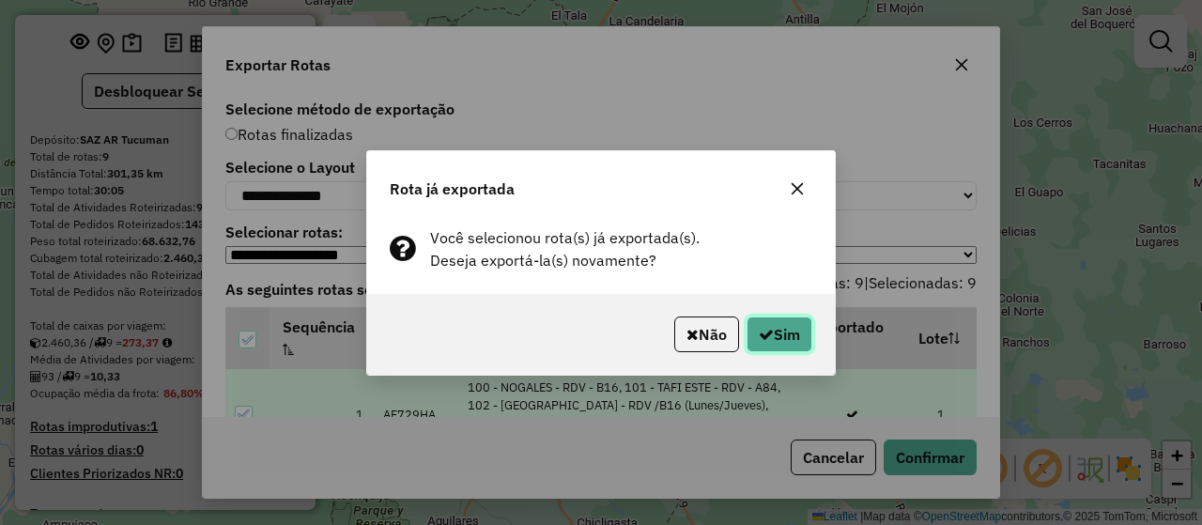
click at [776, 330] on button "Sim" at bounding box center [779, 334] width 66 height 36
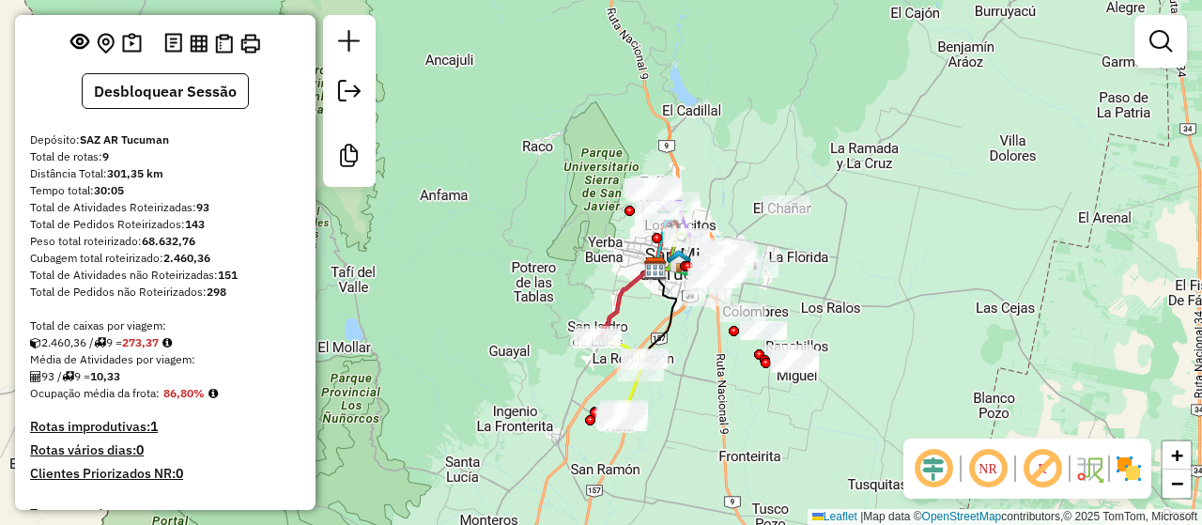
drag, startPoint x: 737, startPoint y: 298, endPoint x: 839, endPoint y: 254, distance: 111.4
click at [839, 254] on div "Janela de atendimento Grade de atendimento Capacidade Transportadoras Veículos …" at bounding box center [601, 262] width 1202 height 525
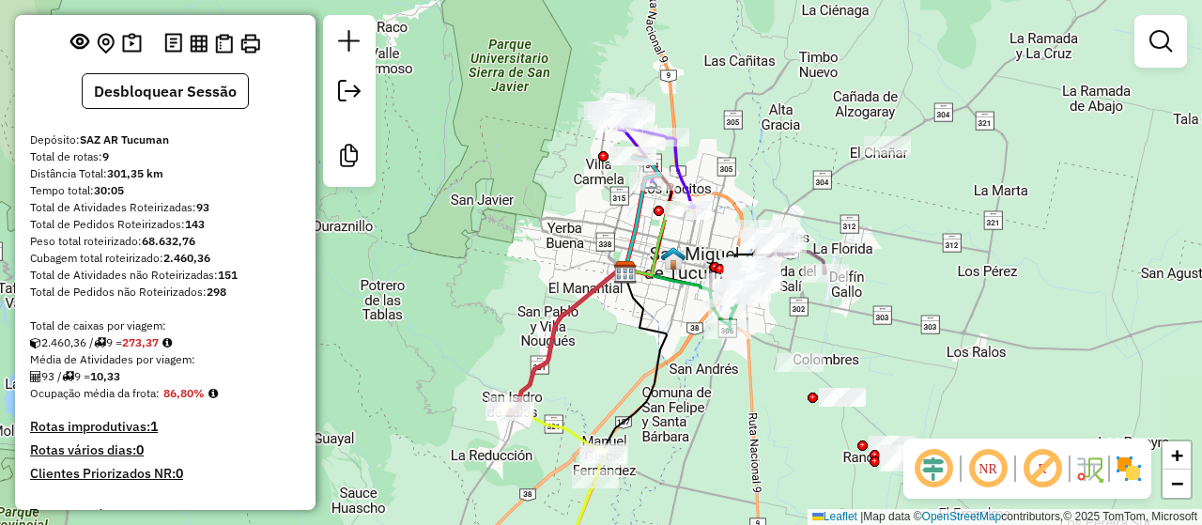
click at [1119, 457] on img at bounding box center [1128, 468] width 30 height 30
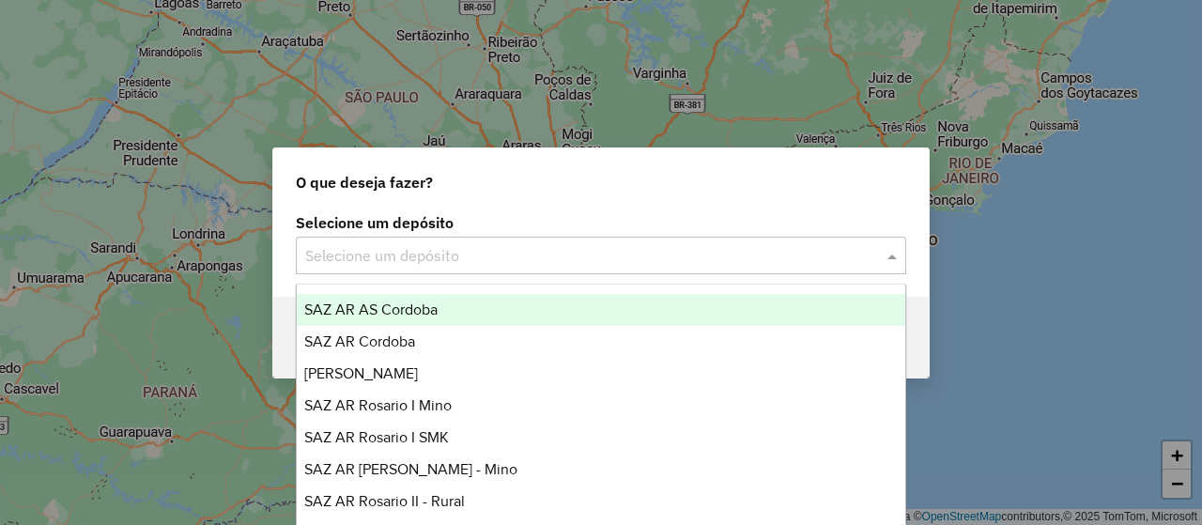
click at [484, 255] on input "text" at bounding box center [582, 256] width 554 height 23
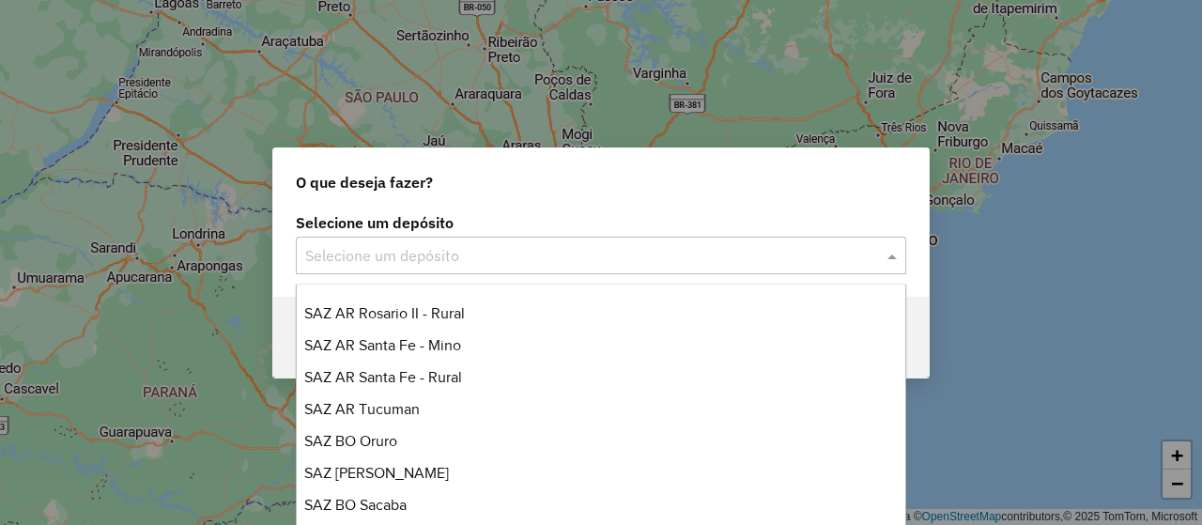
scroll to position [282, 0]
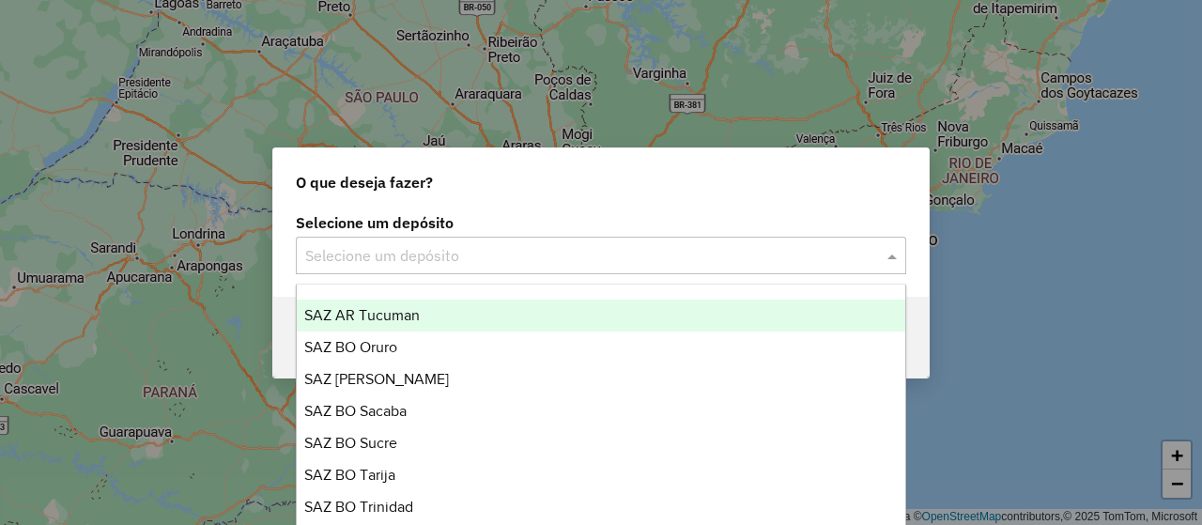
click at [403, 315] on span "SAZ AR Tucuman" at bounding box center [361, 315] width 115 height 16
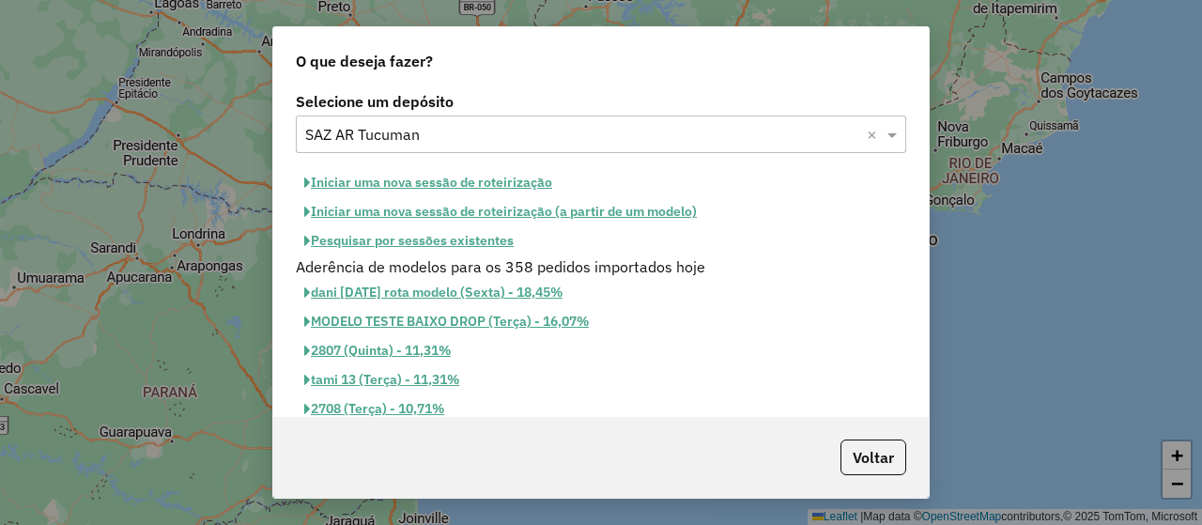
click at [425, 244] on button "Pesquisar por sessões existentes" at bounding box center [409, 240] width 226 height 29
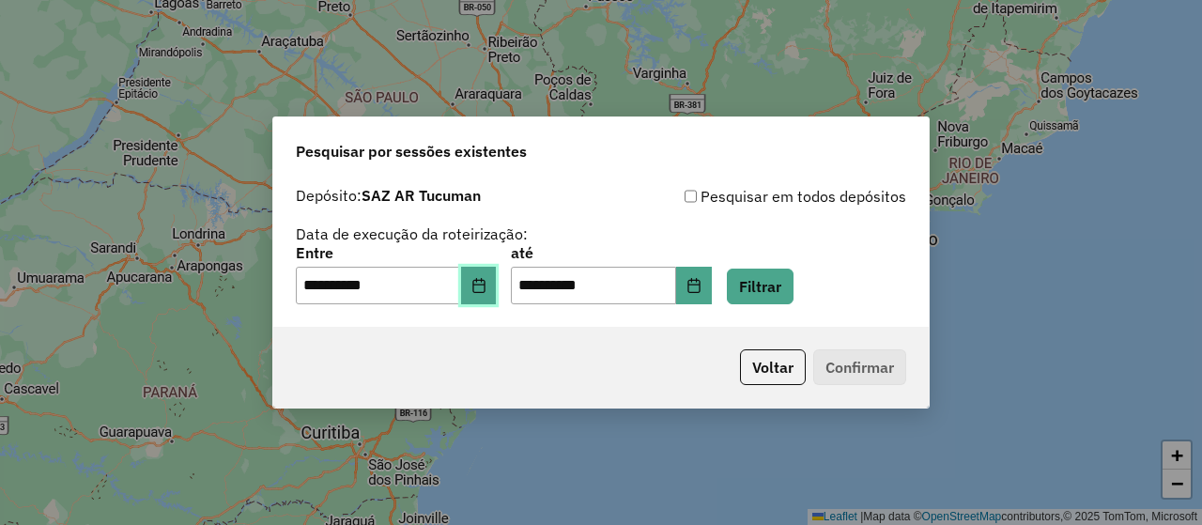
click at [497, 296] on button "Choose Date" at bounding box center [479, 286] width 36 height 38
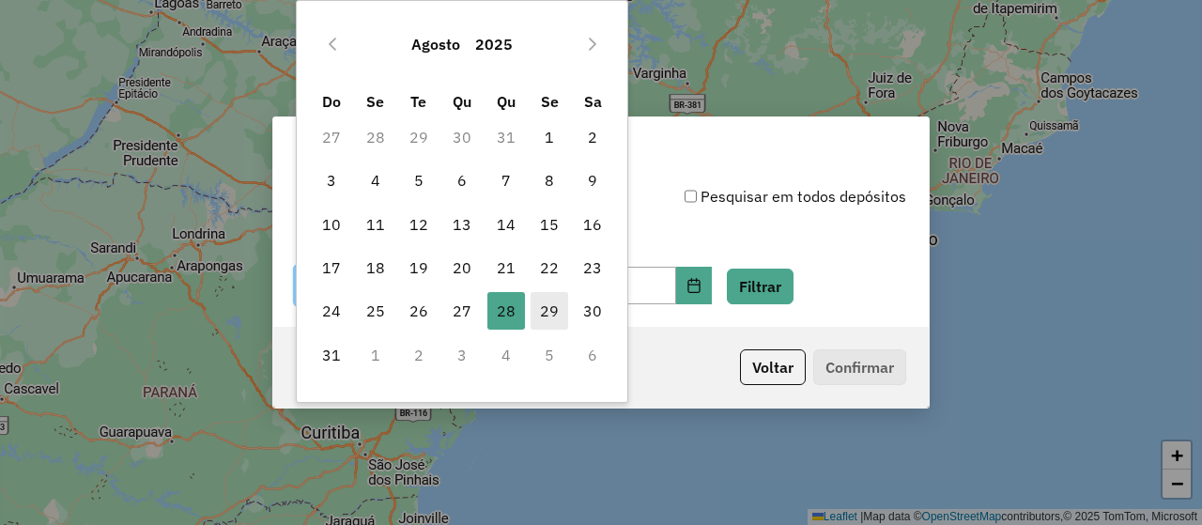
click at [555, 311] on span "29" at bounding box center [549, 311] width 38 height 38
type input "**********"
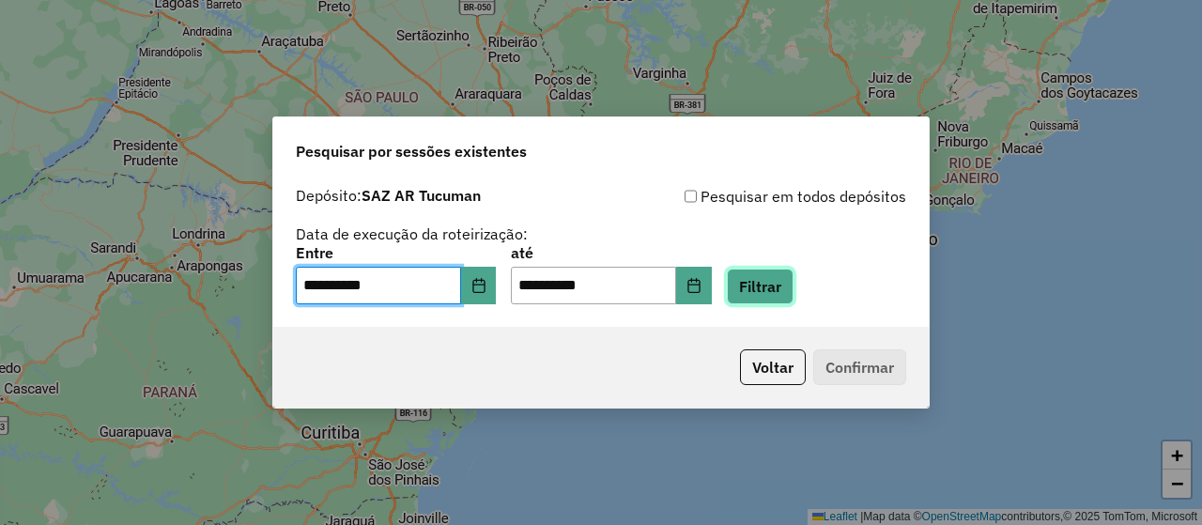
click at [783, 280] on button "Filtrar" at bounding box center [760, 286] width 67 height 36
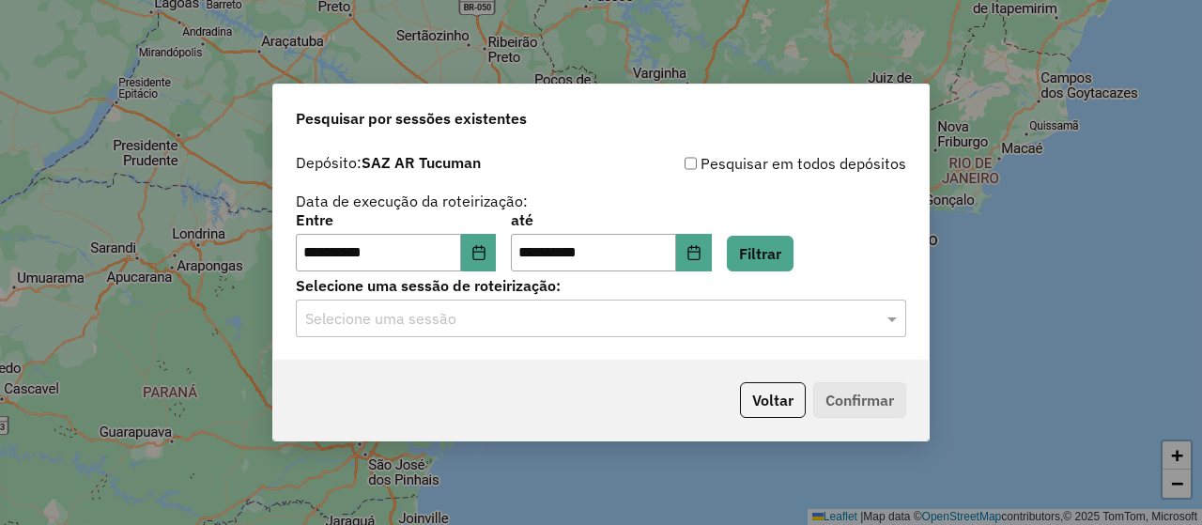
click at [500, 315] on input "text" at bounding box center [582, 319] width 554 height 23
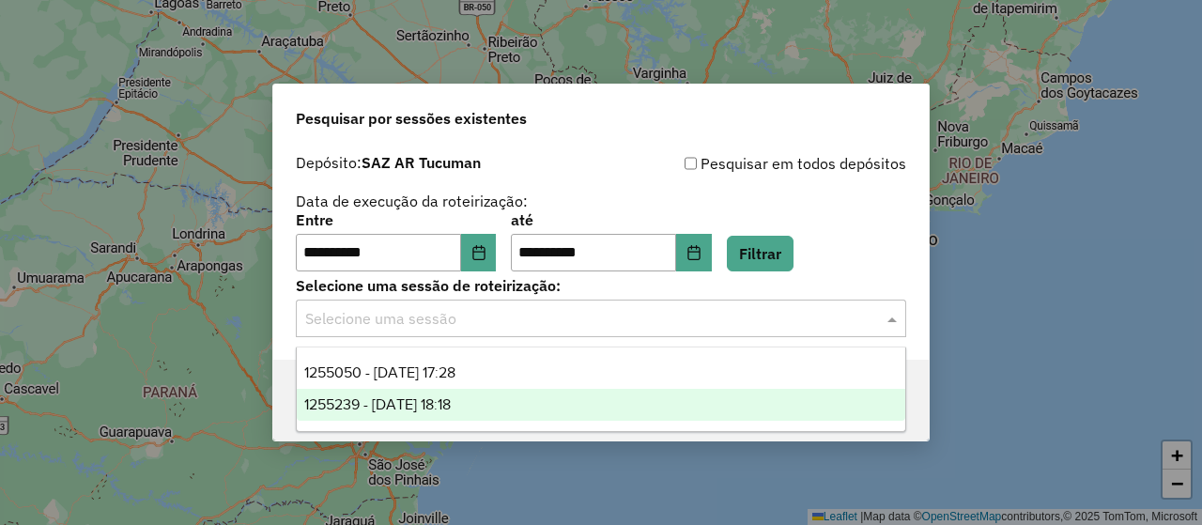
click at [497, 403] on div "1255239 - 29/08/2025 18:18" at bounding box center [600, 405] width 607 height 32
click at [539, 320] on input "text" at bounding box center [582, 319] width 554 height 23
click at [759, 416] on div "1255239 - 29/08/2025 18:18" at bounding box center [600, 405] width 607 height 32
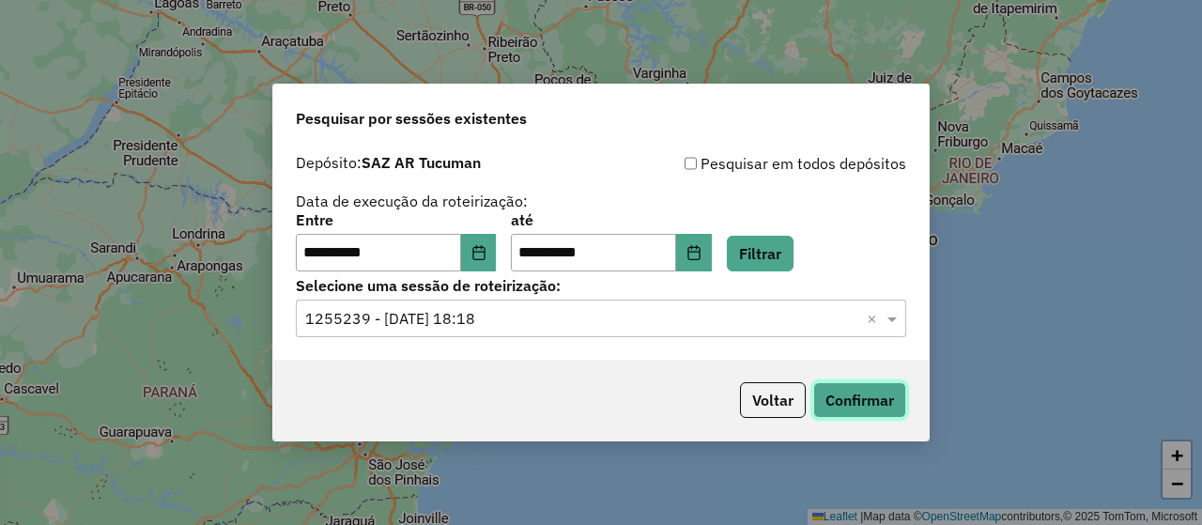
click at [861, 387] on button "Confirmar" at bounding box center [859, 400] width 93 height 36
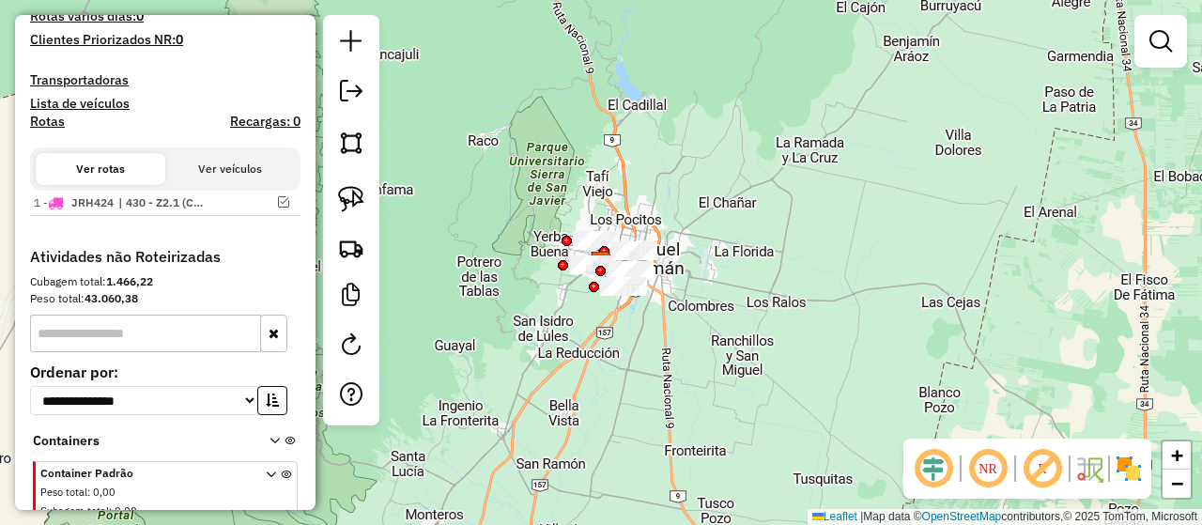
scroll to position [677, 0]
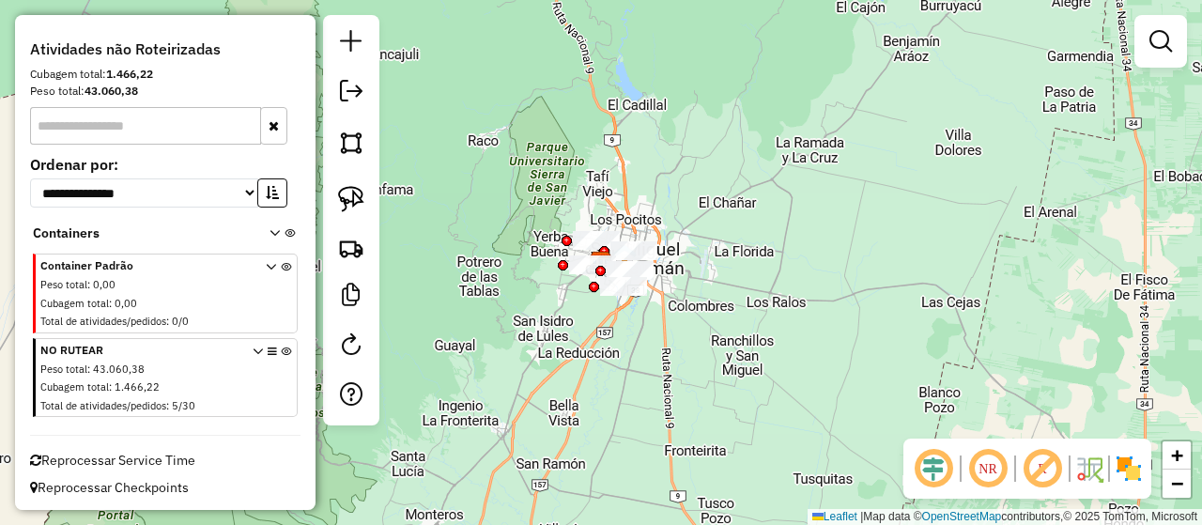
click at [281, 349] on icon at bounding box center [286, 381] width 10 height 70
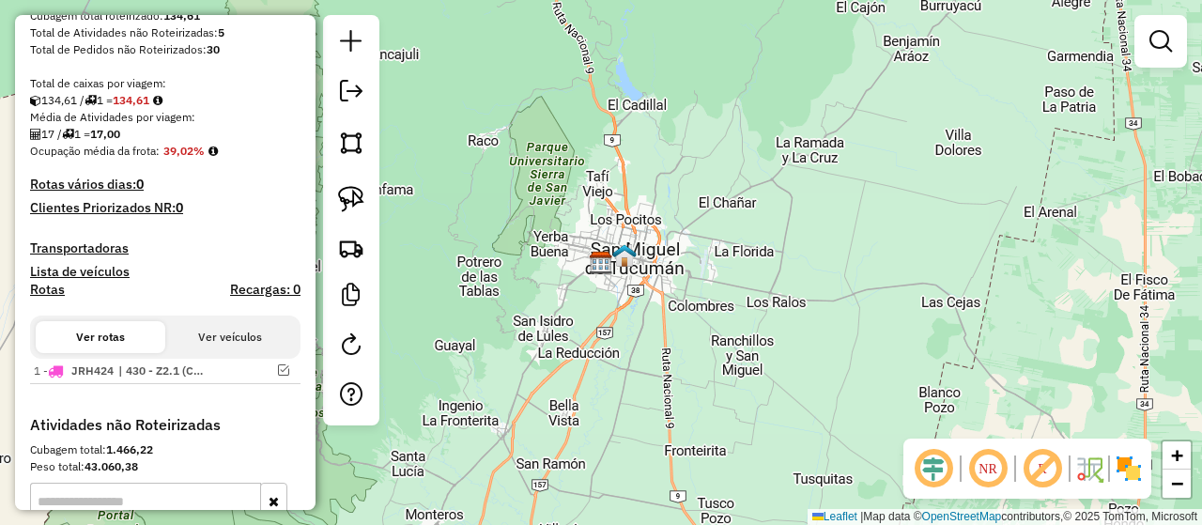
scroll to position [114, 0]
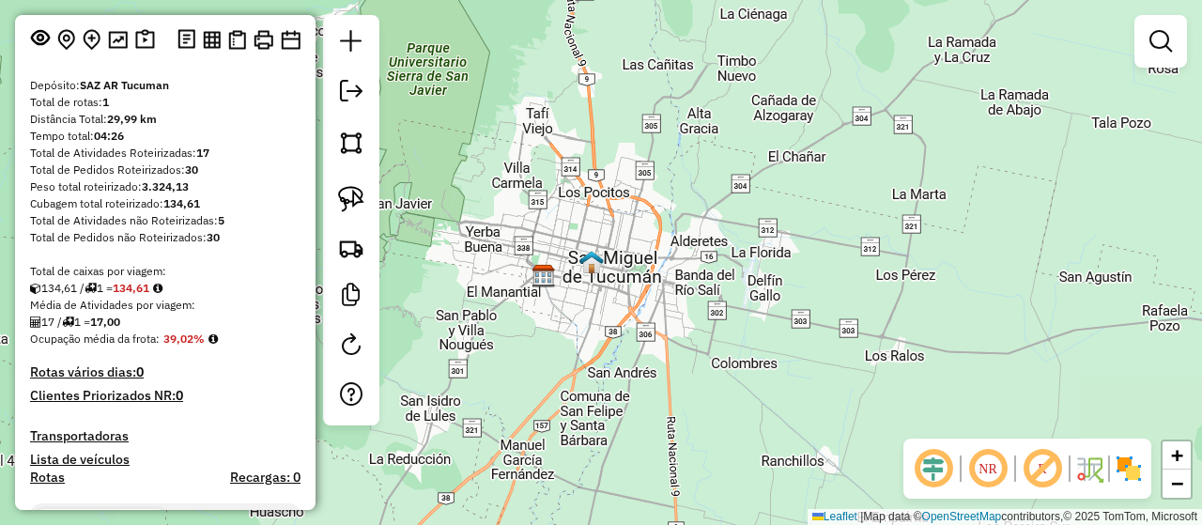
drag, startPoint x: 654, startPoint y: 268, endPoint x: 620, endPoint y: 286, distance: 39.0
click at [620, 286] on div "Janela de atendimento Grade de atendimento Capacidade Transportadoras Veículos …" at bounding box center [601, 262] width 1202 height 525
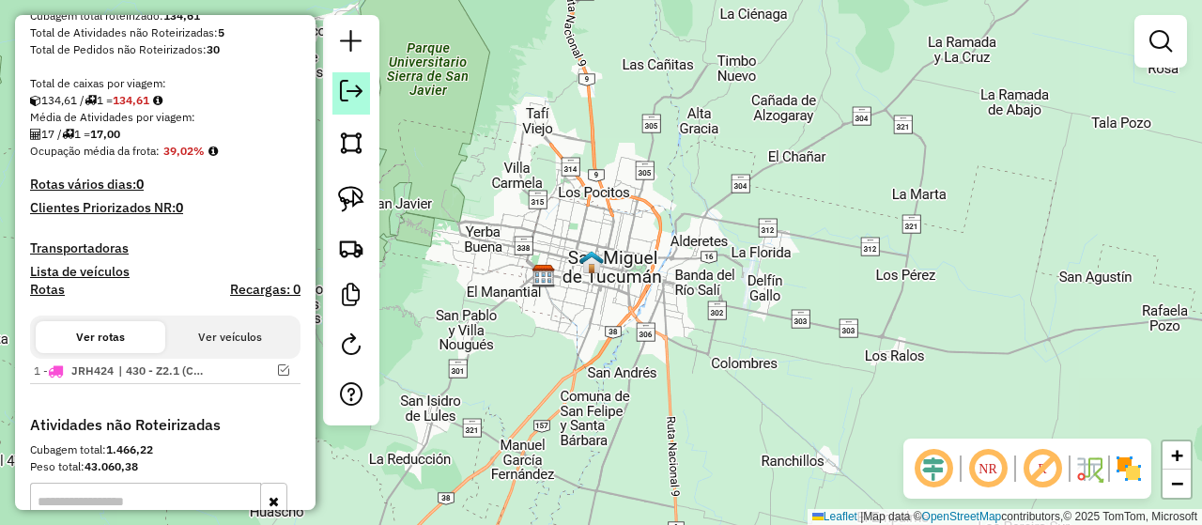
click at [340, 93] on em at bounding box center [351, 91] width 23 height 23
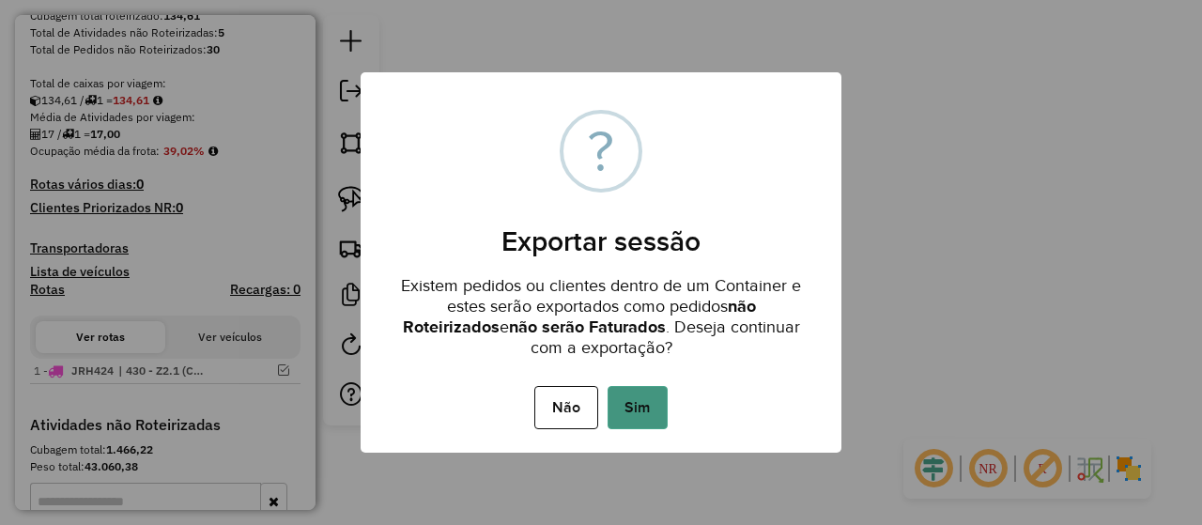
click at [629, 395] on button "Sim" at bounding box center [637, 407] width 60 height 43
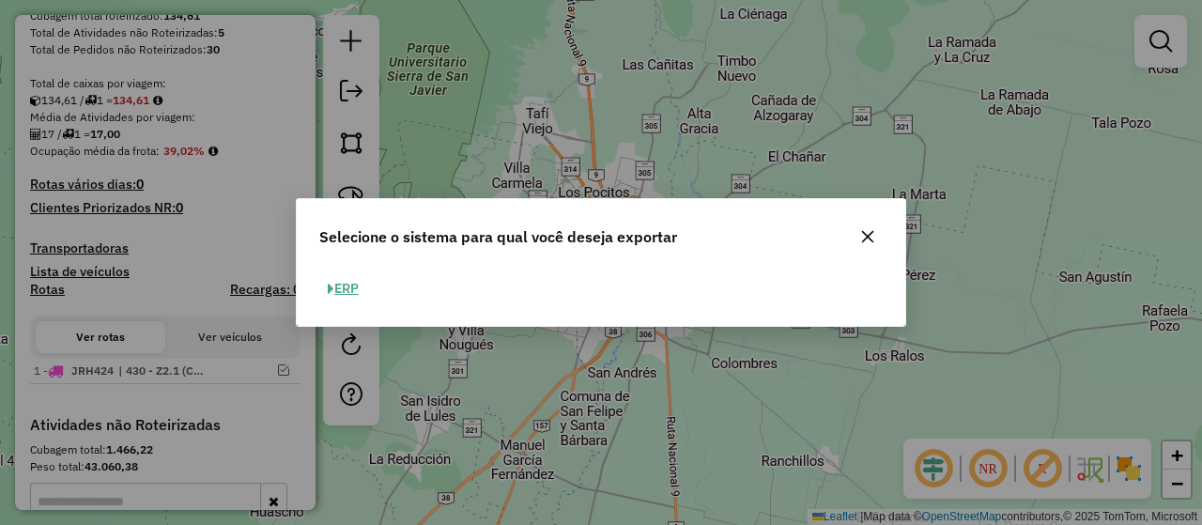
click at [338, 289] on button "ERP" at bounding box center [343, 288] width 48 height 29
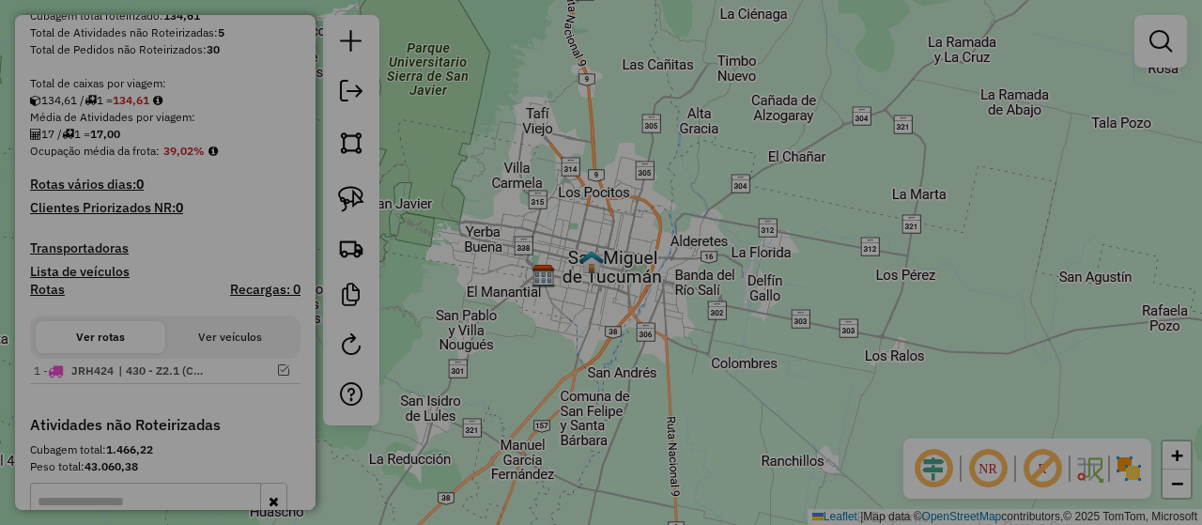
select select "**"
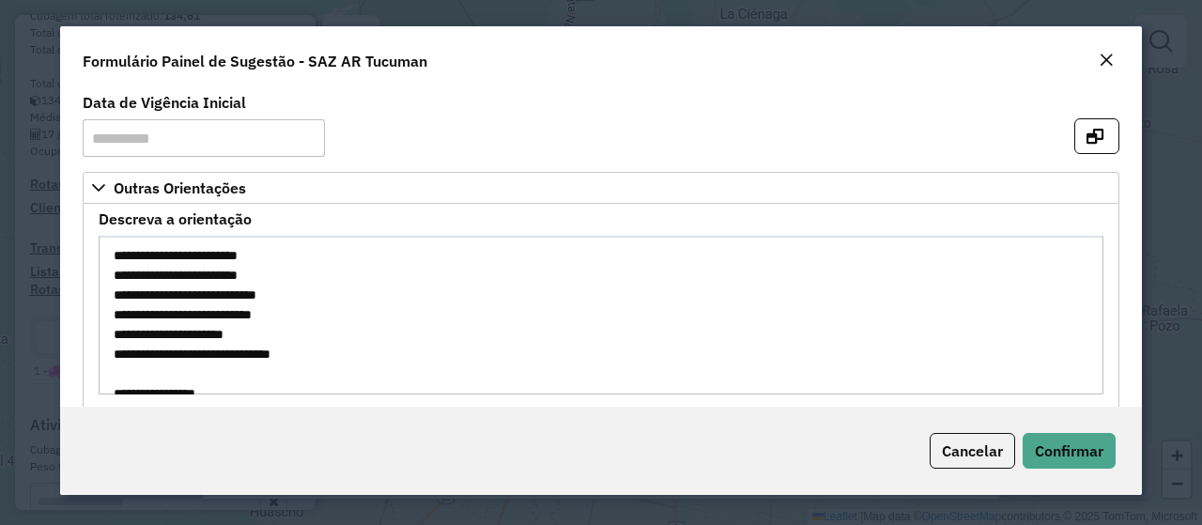
click at [1103, 57] on em "Close" at bounding box center [1105, 60] width 15 height 15
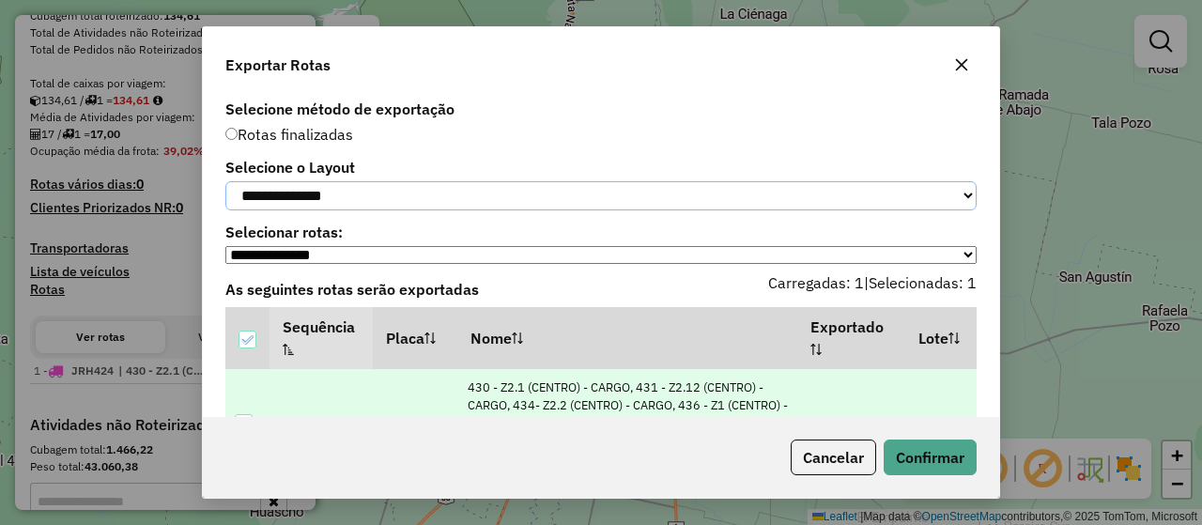
click at [427, 205] on select "**********" at bounding box center [600, 195] width 751 height 29
select select "*********"
click at [225, 181] on select "**********" at bounding box center [600, 195] width 751 height 29
click at [916, 457] on button "Confirmar" at bounding box center [929, 457] width 93 height 36
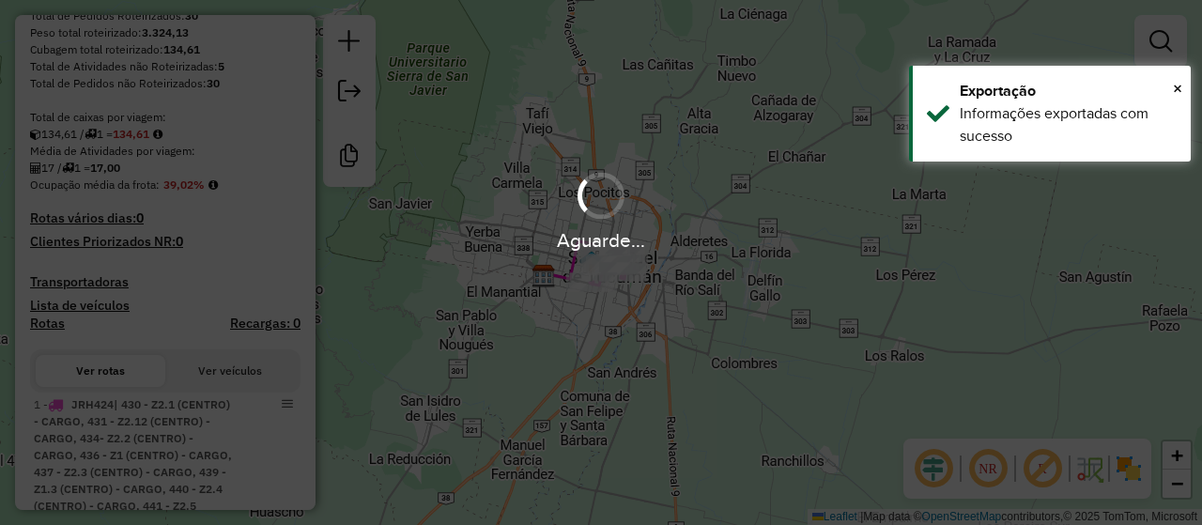
scroll to position [351, 0]
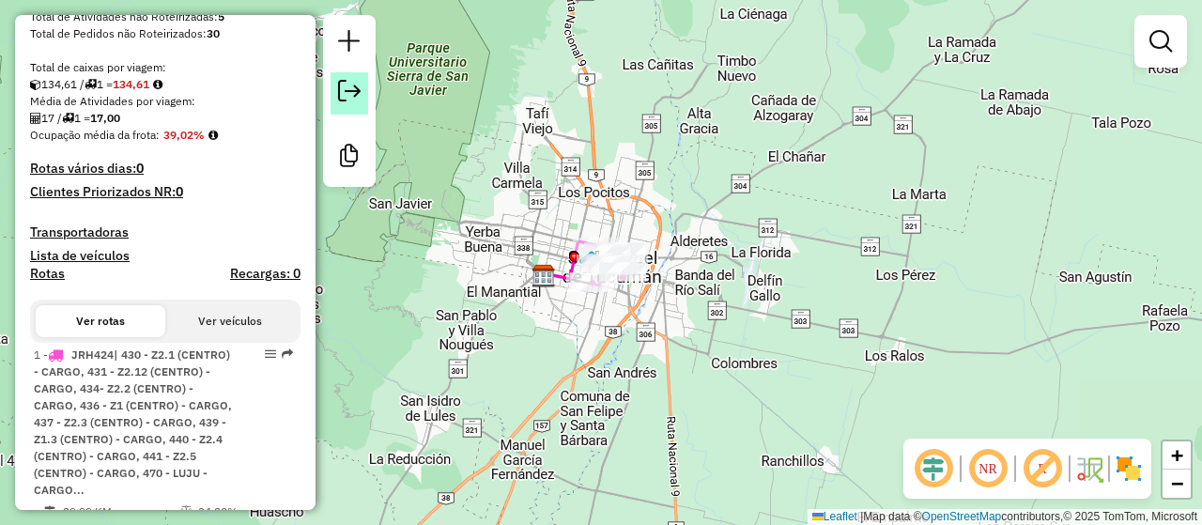
click at [340, 99] on em at bounding box center [349, 91] width 23 height 23
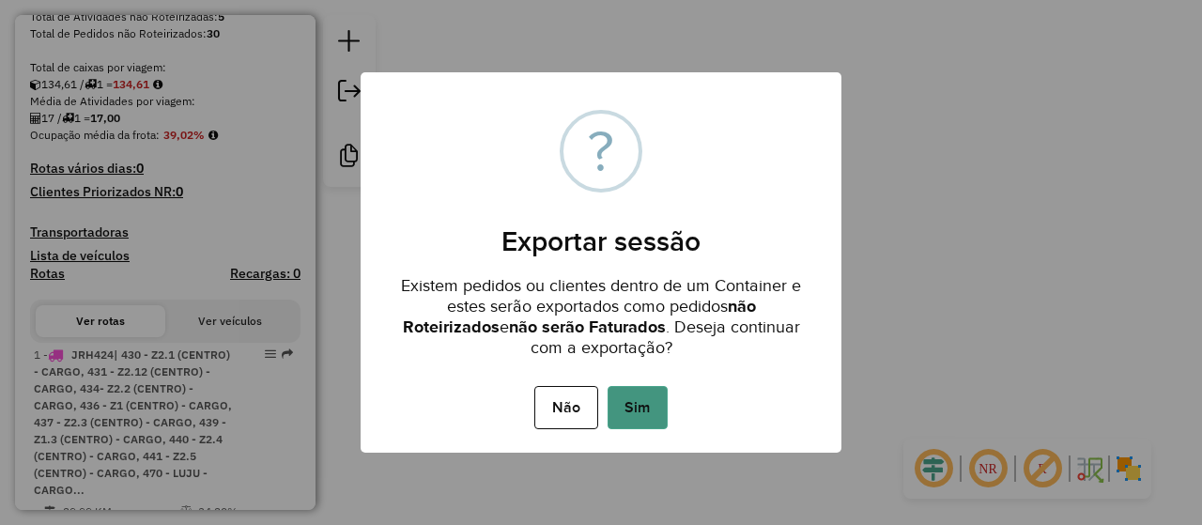
click at [639, 400] on button "Sim" at bounding box center [637, 407] width 60 height 43
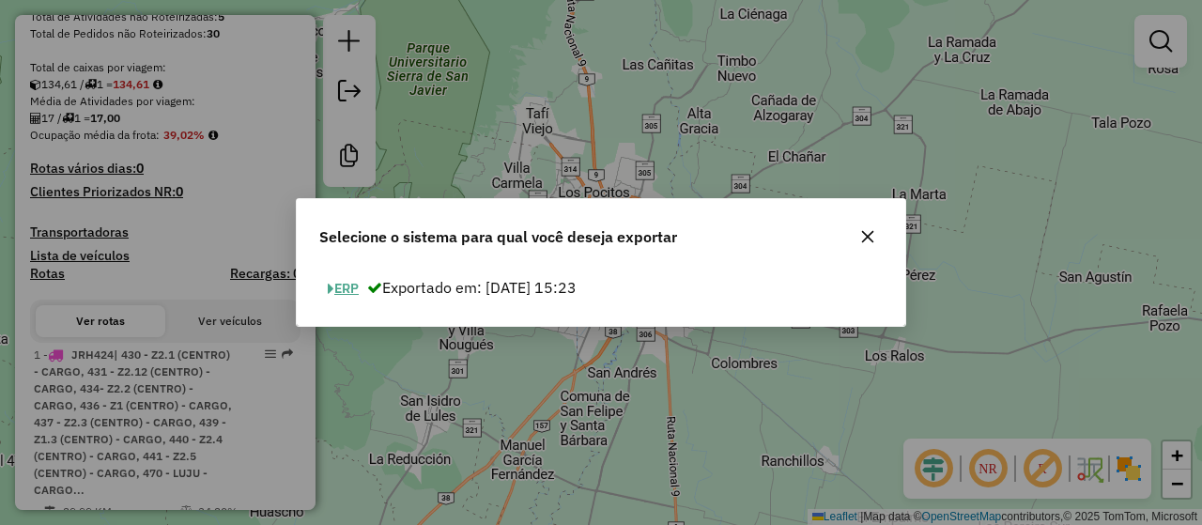
click at [336, 289] on button "ERP" at bounding box center [343, 288] width 48 height 29
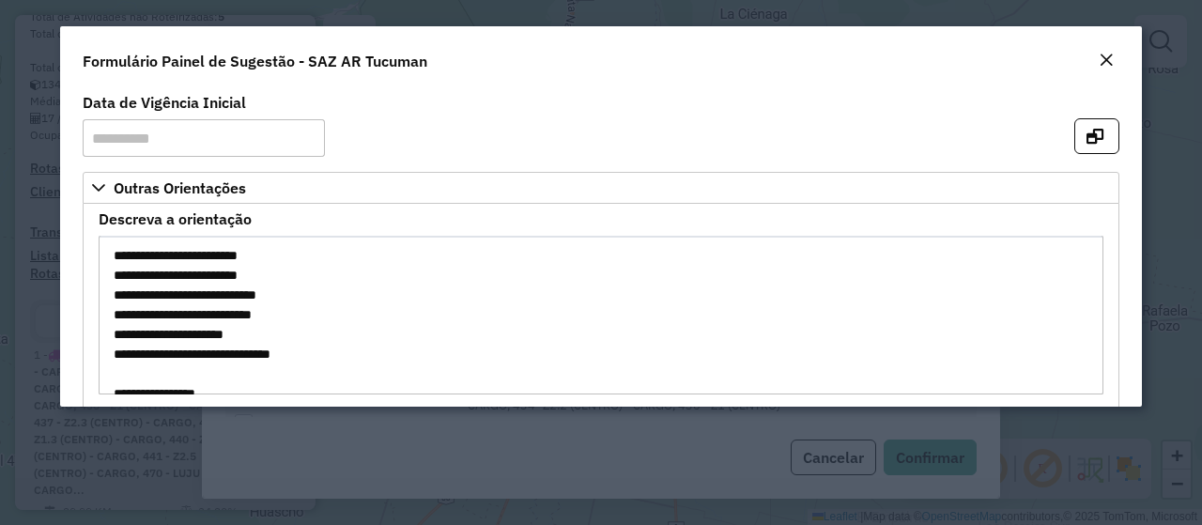
click at [1106, 68] on div "Close" at bounding box center [1105, 61] width 15 height 23
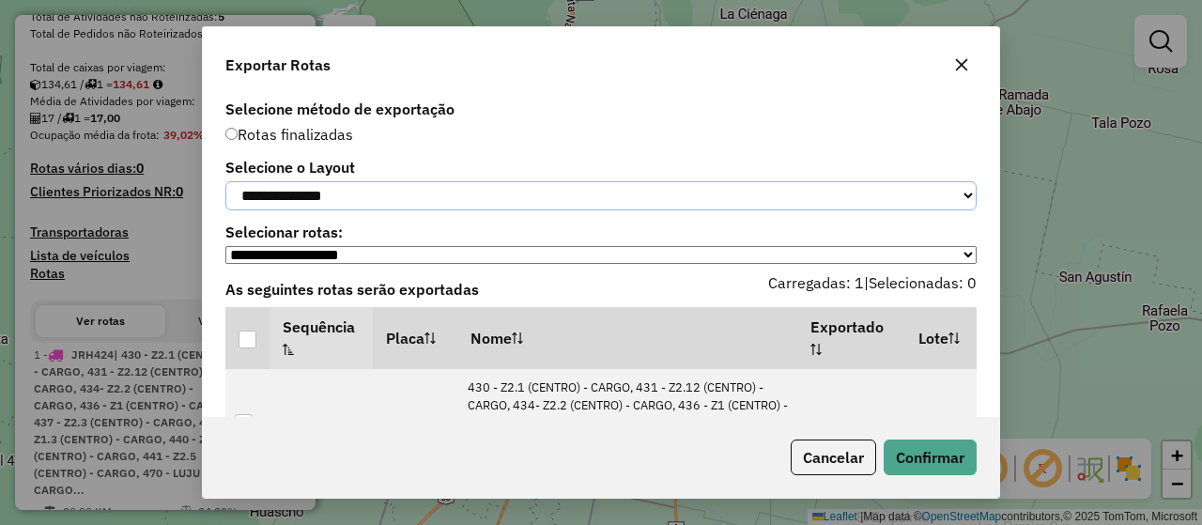
click at [315, 203] on select "**********" at bounding box center [600, 195] width 751 height 29
select select "*********"
click at [225, 181] on select "**********" at bounding box center [600, 195] width 751 height 29
click at [242, 348] on div at bounding box center [247, 339] width 18 height 18
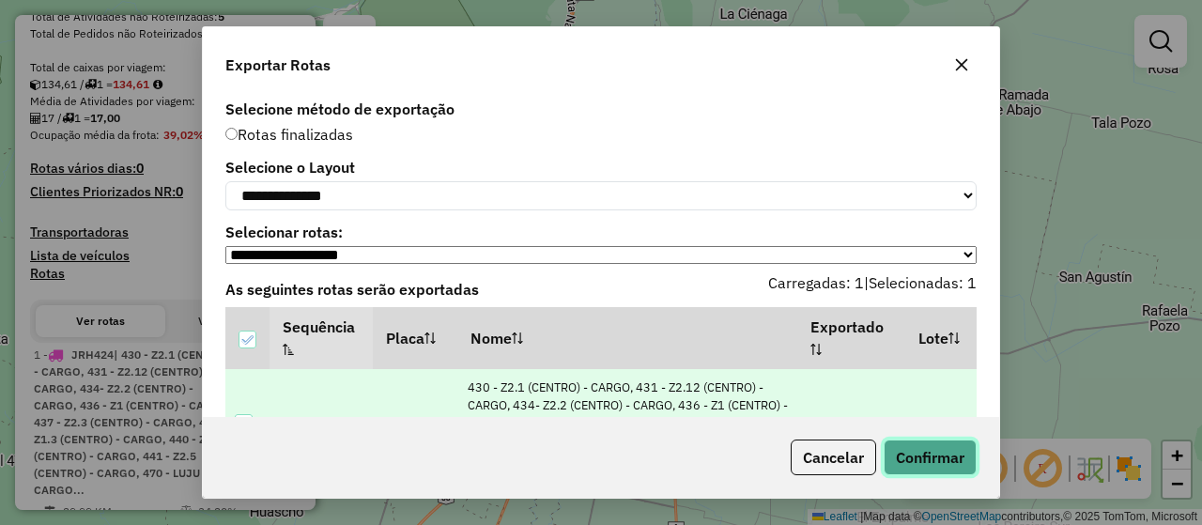
click at [945, 456] on button "Confirmar" at bounding box center [929, 457] width 93 height 36
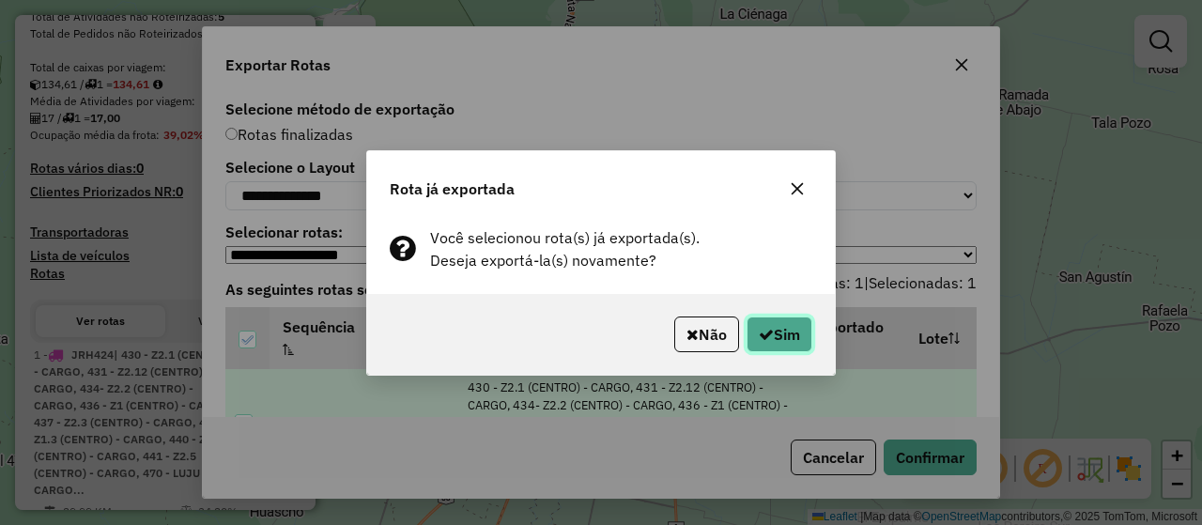
click at [780, 331] on button "Sim" at bounding box center [779, 334] width 66 height 36
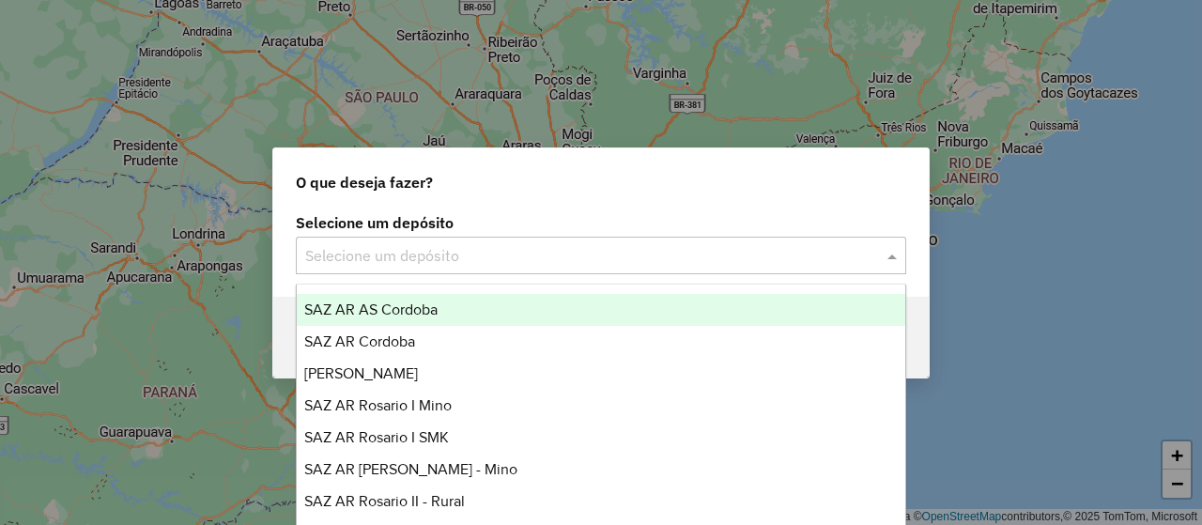
click at [592, 257] on input "text" at bounding box center [582, 256] width 554 height 23
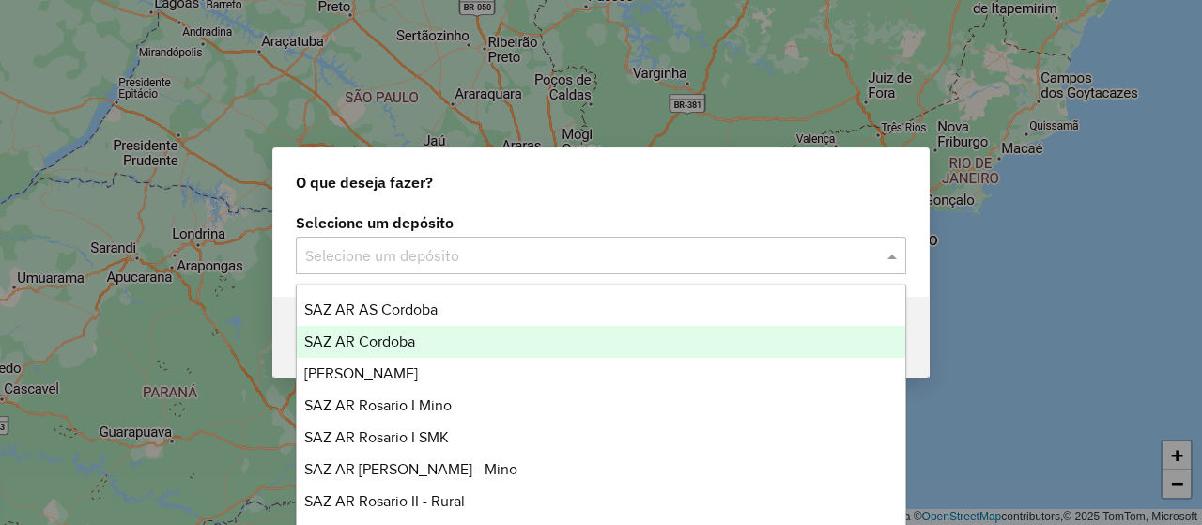
scroll to position [282, 0]
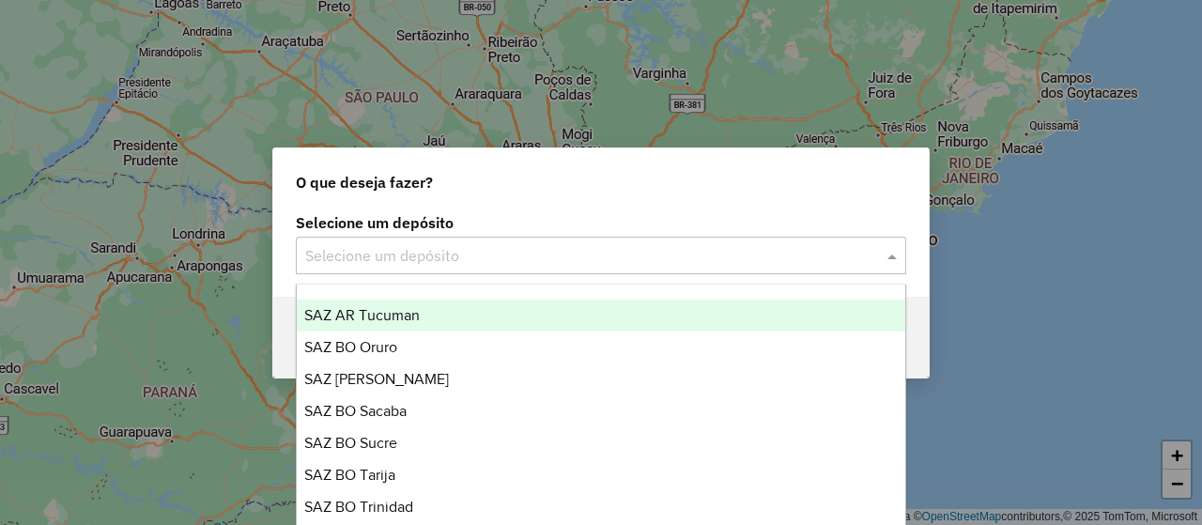
click at [430, 316] on div "SAZ AR Tucuman" at bounding box center [600, 315] width 607 height 32
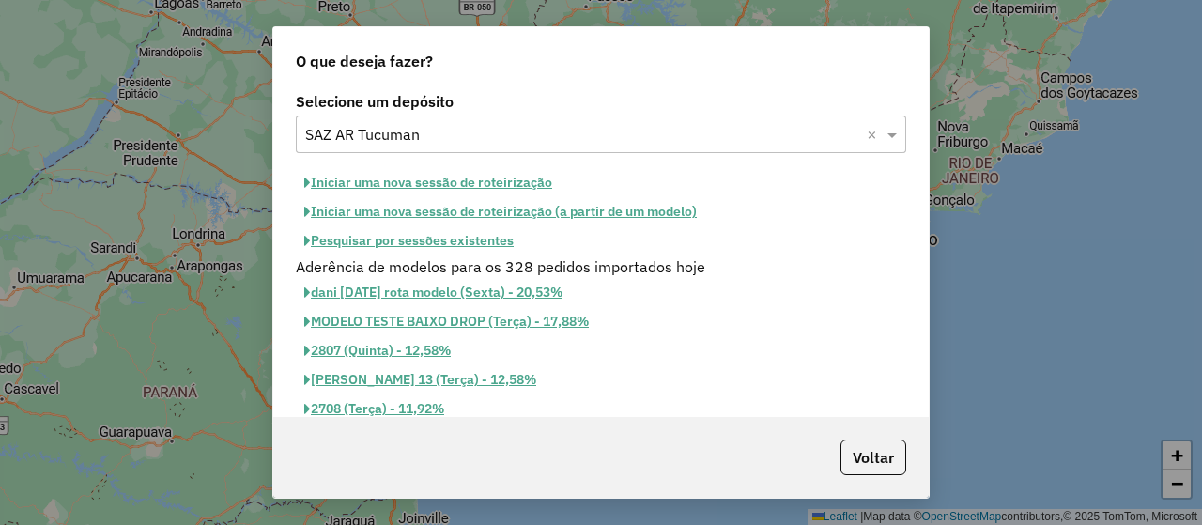
click at [483, 181] on button "Iniciar uma nova sessão de roteirização" at bounding box center [428, 182] width 265 height 29
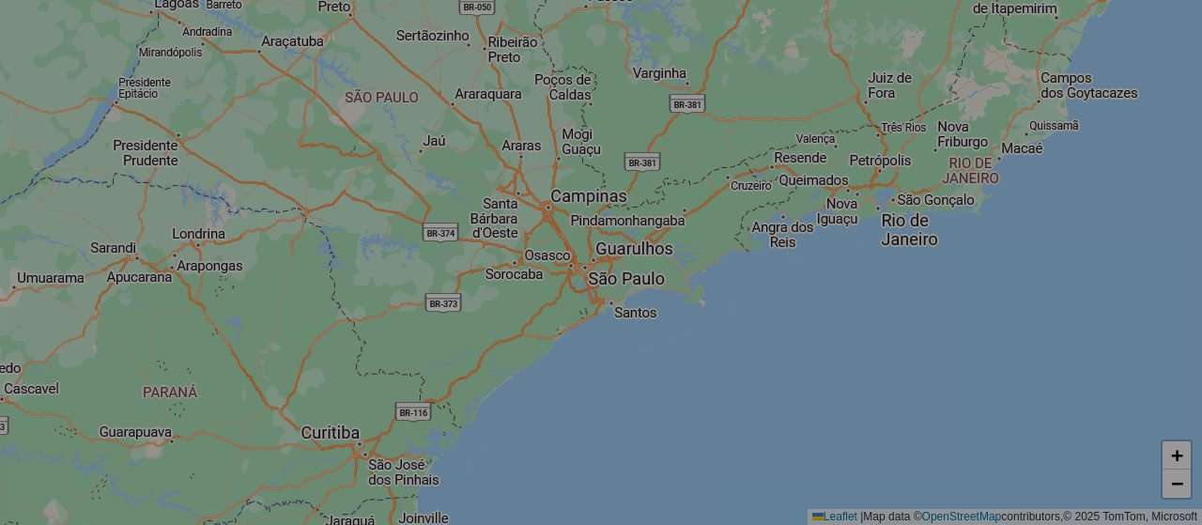
select select "*"
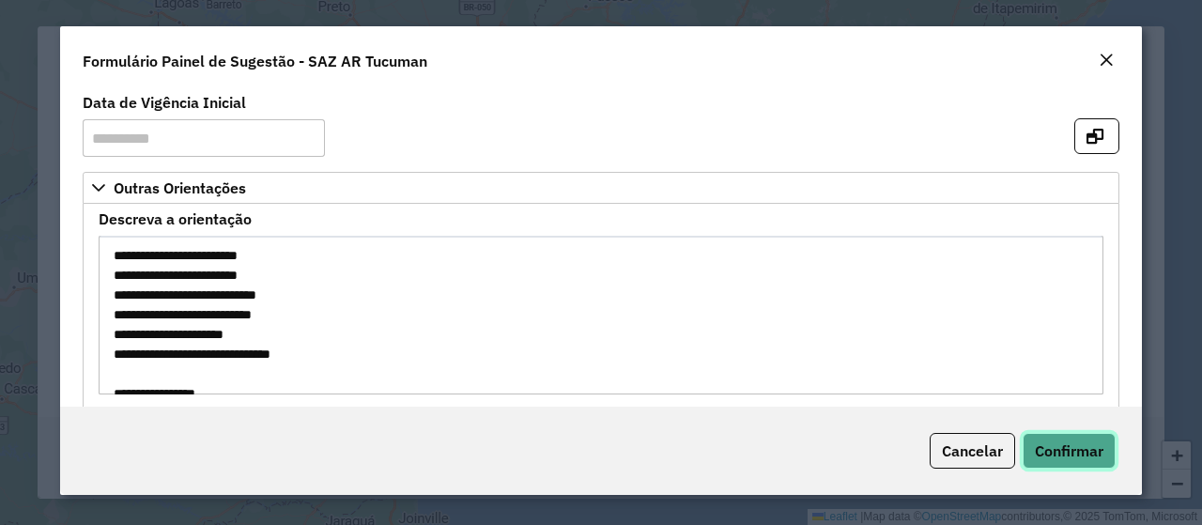
click at [1048, 455] on span "Confirmar" at bounding box center [1068, 450] width 69 height 19
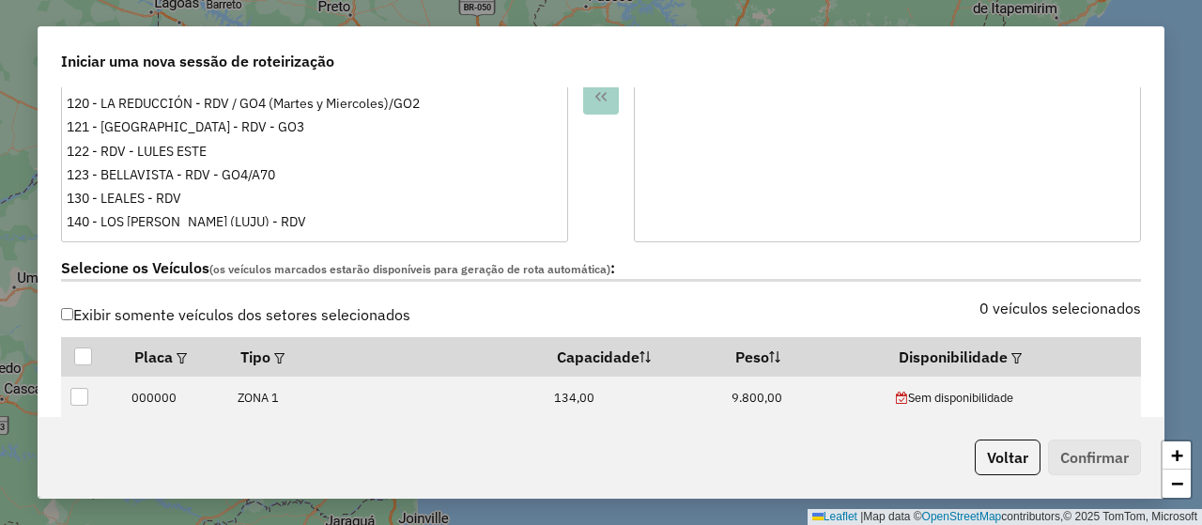
scroll to position [657, 0]
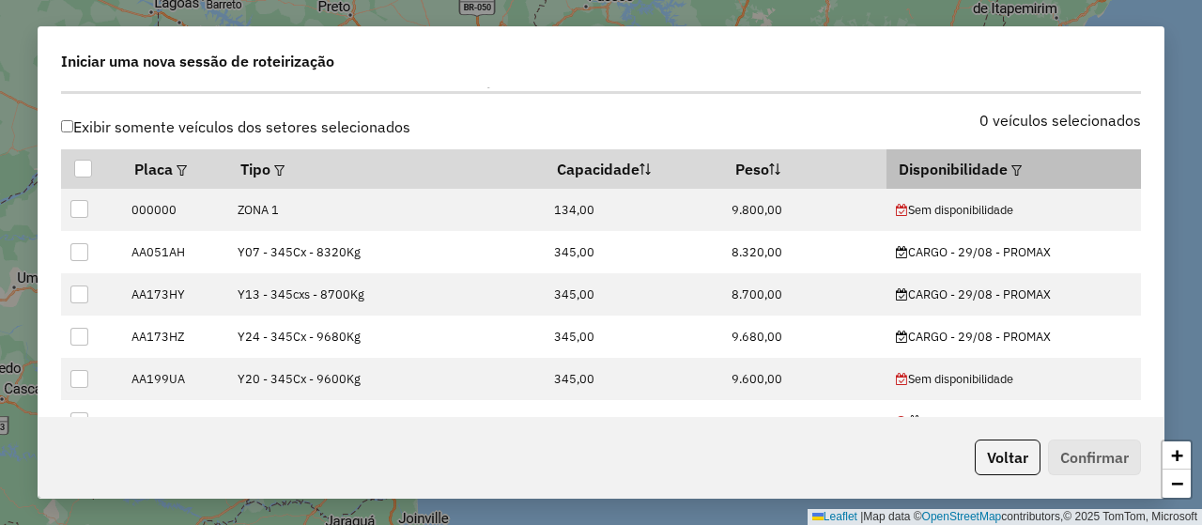
click at [1011, 165] on em at bounding box center [1016, 170] width 10 height 10
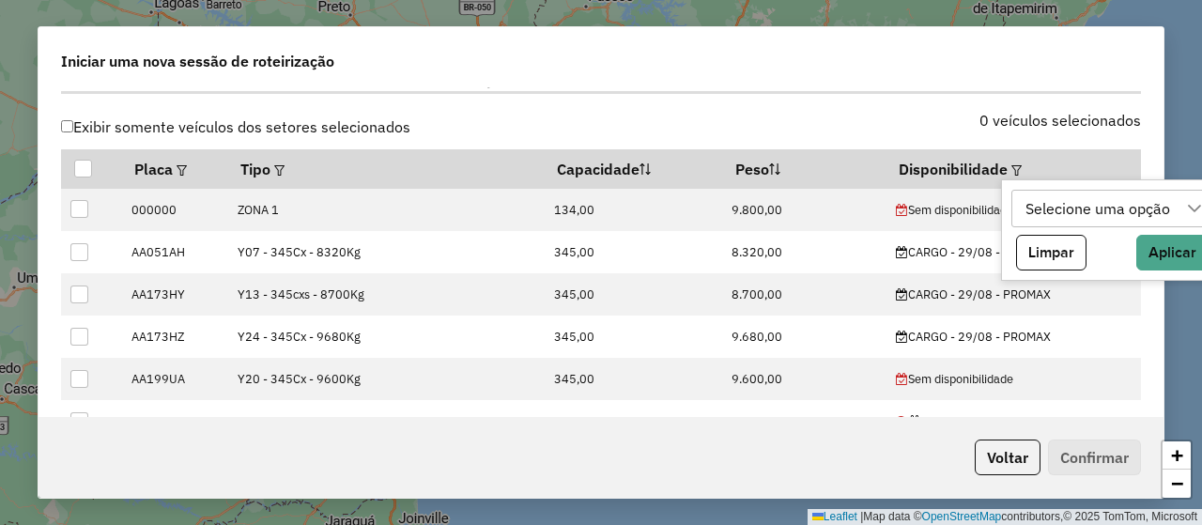
click at [1045, 201] on div "Selecione uma opção" at bounding box center [1098, 209] width 158 height 36
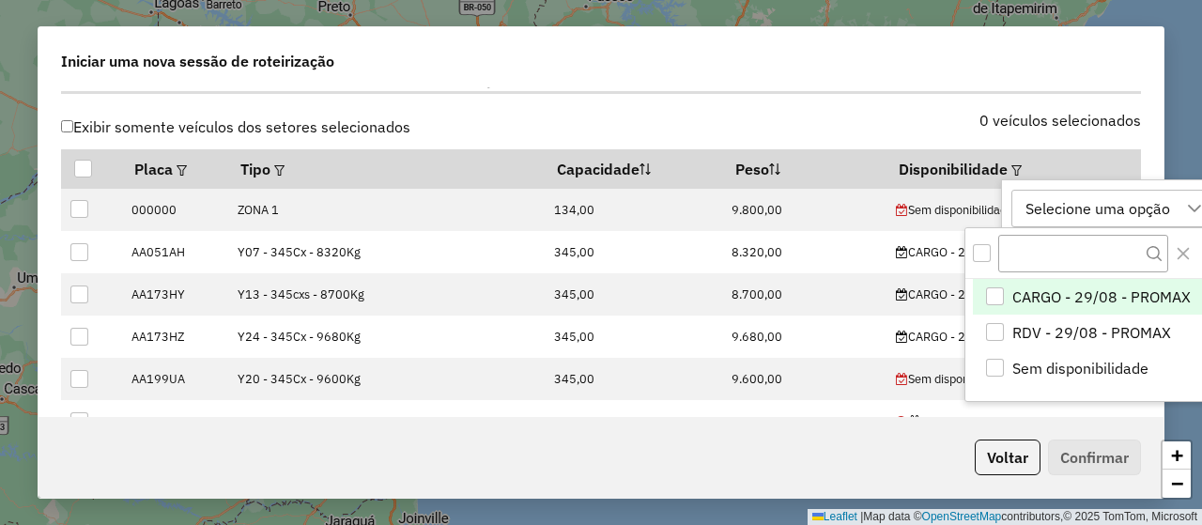
click at [1076, 302] on span "CARGO - 29/08 - PROMAX" at bounding box center [1101, 296] width 178 height 23
click at [1118, 98] on div "Selecione os Veículos (os veículos marcados estarão disponíveis para geração de…" at bounding box center [601, 83] width 1102 height 59
